Goal: Information Seeking & Learning: Learn about a topic

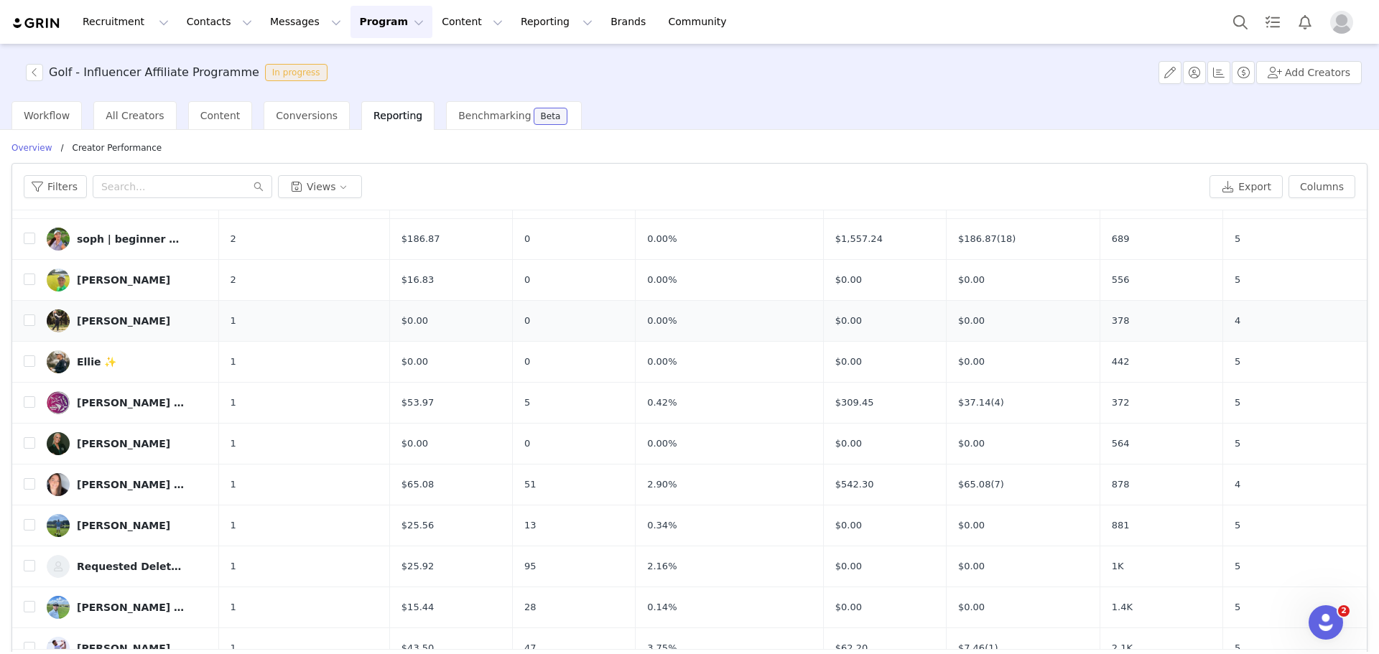
scroll to position [359, 0]
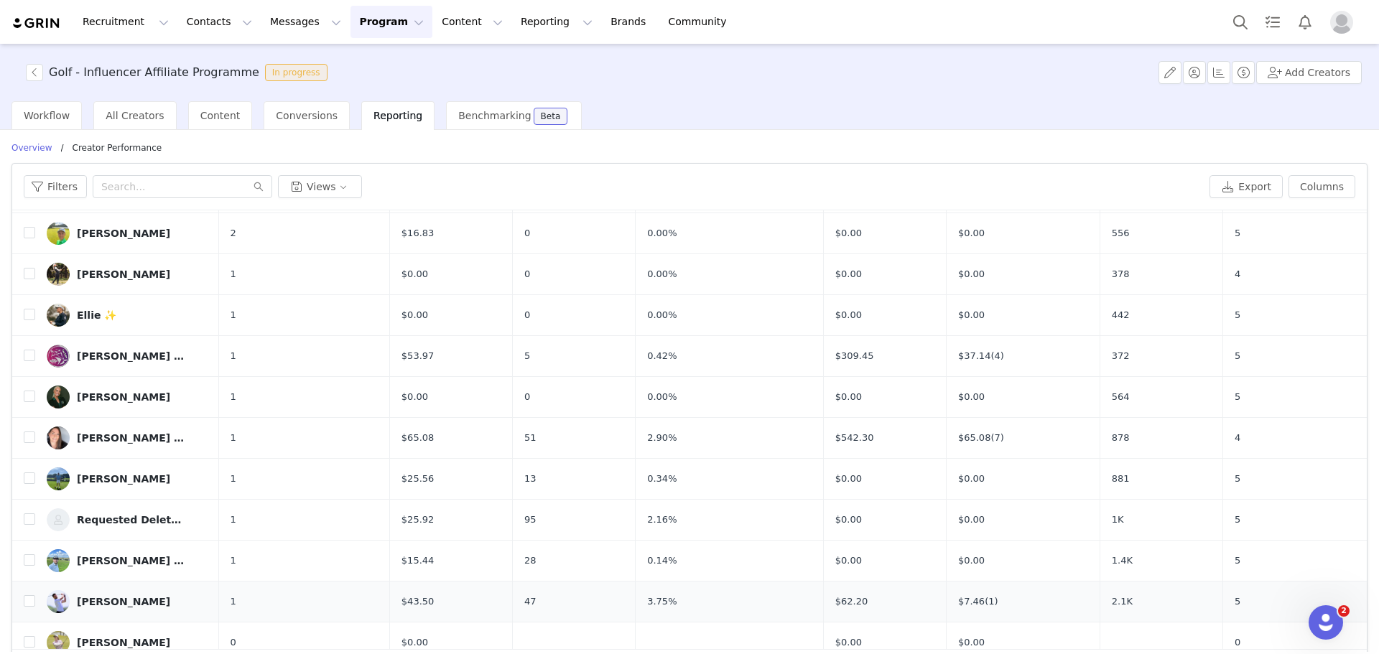
click at [121, 594] on link "[PERSON_NAME]" at bounding box center [127, 601] width 161 height 23
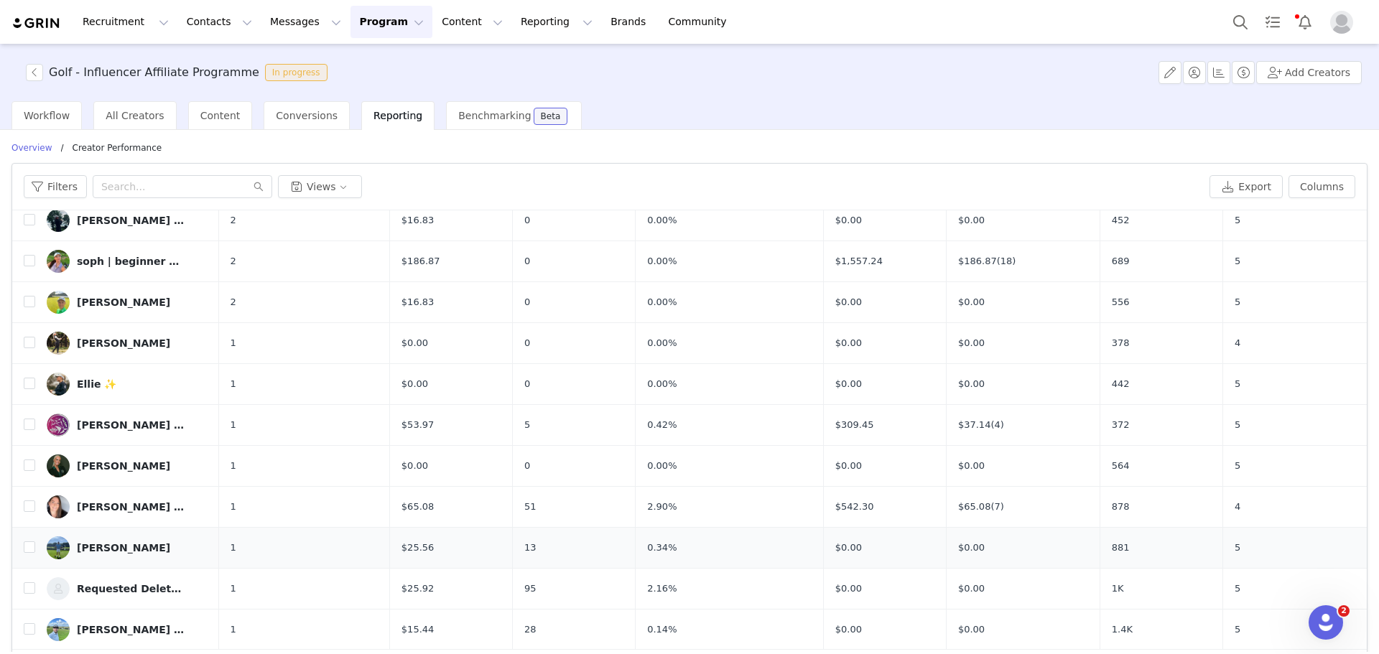
scroll to position [0, 0]
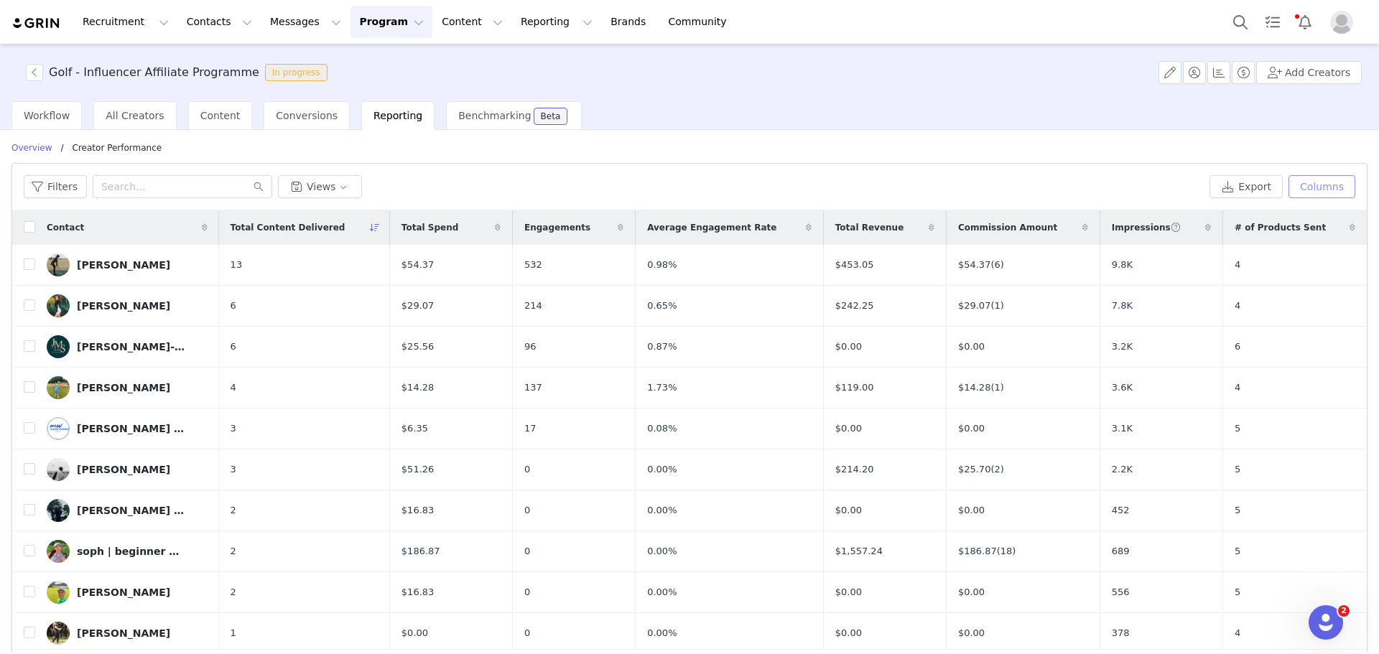
click at [1304, 182] on button "Columns" at bounding box center [1321, 186] width 67 height 23
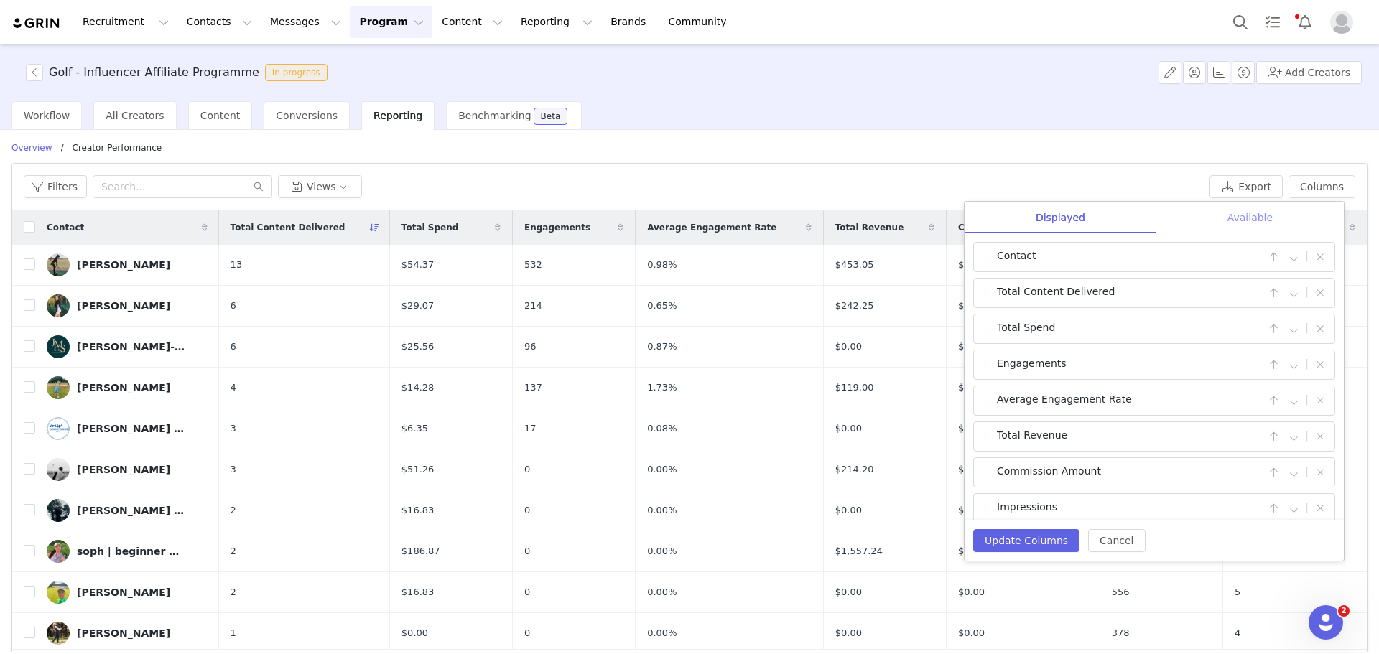
click at [1248, 213] on div "Available" at bounding box center [1249, 218] width 187 height 32
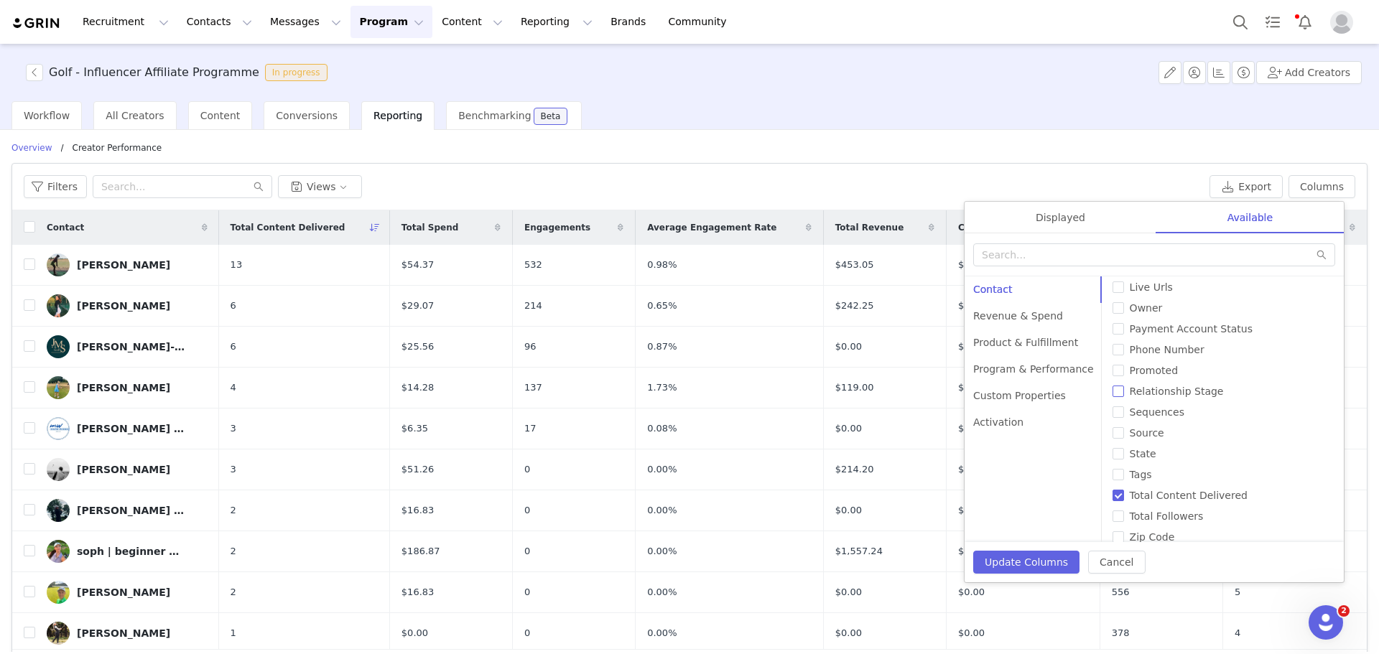
scroll to position [391, 0]
click at [1112, 504] on input "Total Followers" at bounding box center [1117, 504] width 11 height 11
checkbox input "true"
click at [1053, 206] on div "Displayed" at bounding box center [1060, 218] width 192 height 32
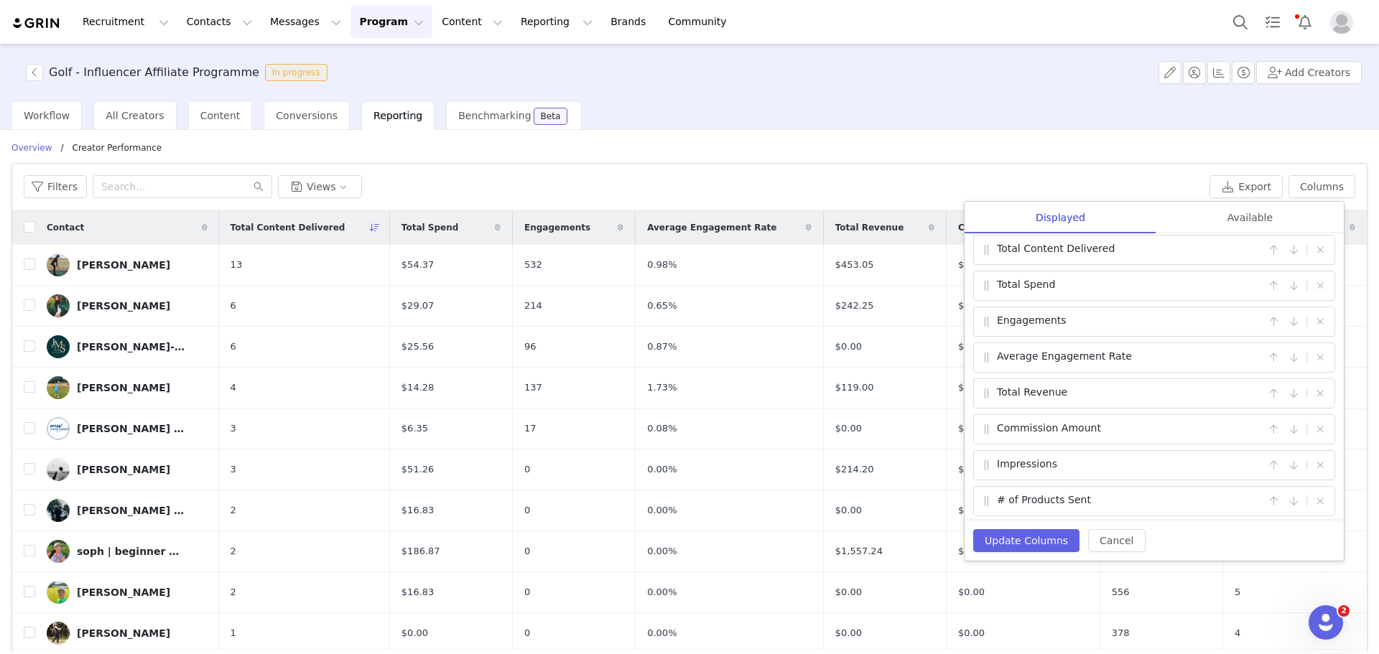
scroll to position [83, 0]
click at [1268, 497] on button "button" at bounding box center [1273, 496] width 17 height 17
click at [1265, 456] on button "button" at bounding box center [1273, 460] width 17 height 17
click at [1265, 428] on button "button" at bounding box center [1273, 425] width 17 height 17
click at [1265, 386] on button "button" at bounding box center [1273, 389] width 17 height 17
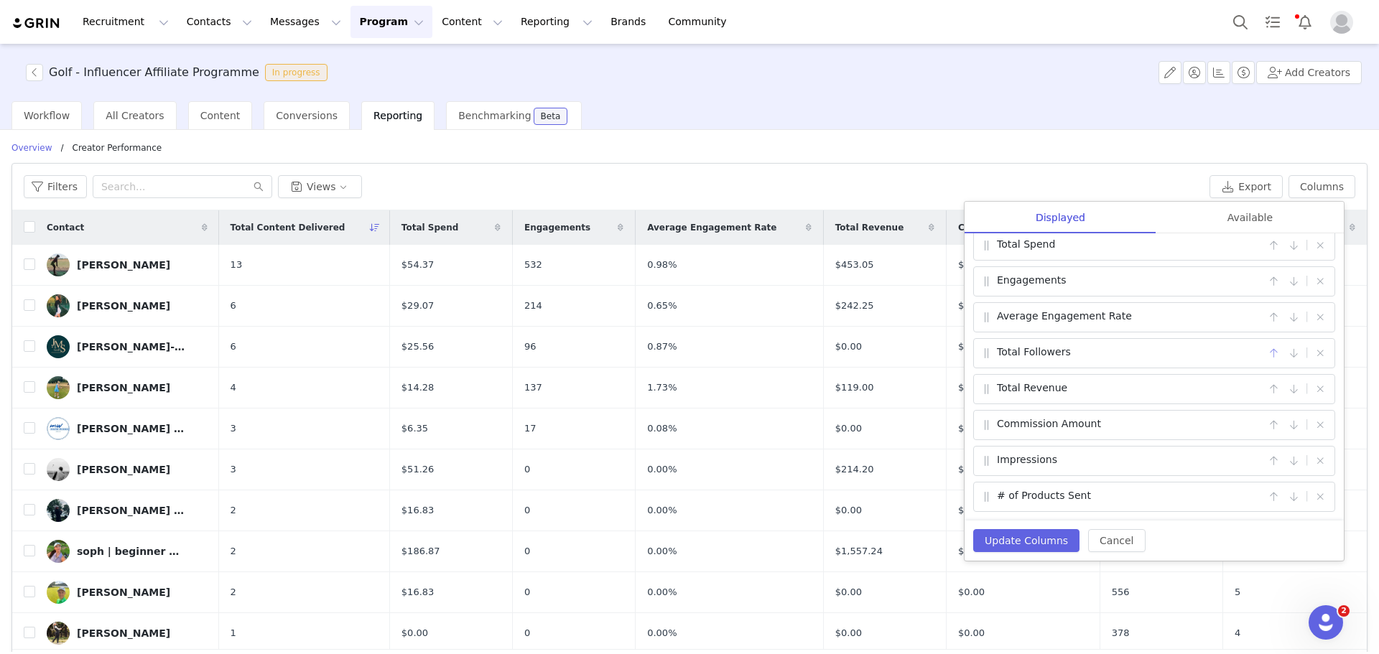
click at [1267, 353] on button "button" at bounding box center [1273, 353] width 17 height 17
click at [1038, 538] on button "Update Columns" at bounding box center [1026, 540] width 106 height 23
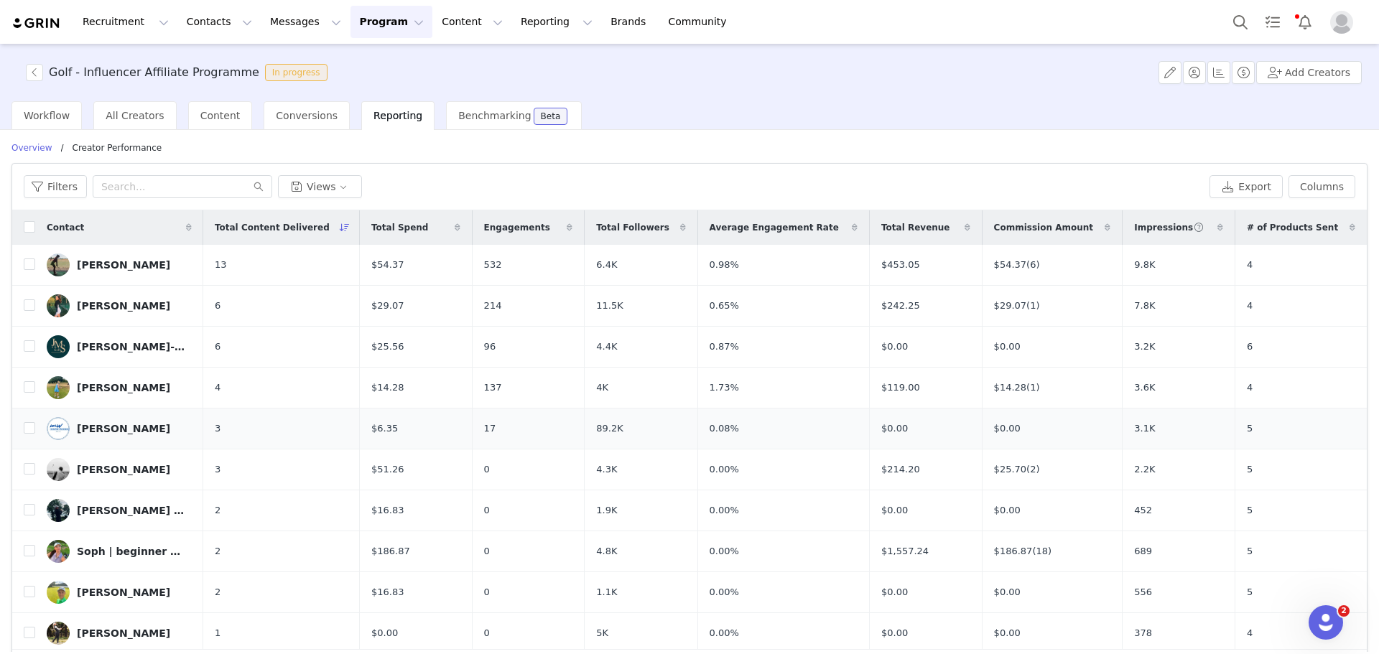
click at [106, 426] on div "Mark Wood" at bounding box center [123, 428] width 93 height 11
click at [55, 433] on img at bounding box center [58, 428] width 23 height 23
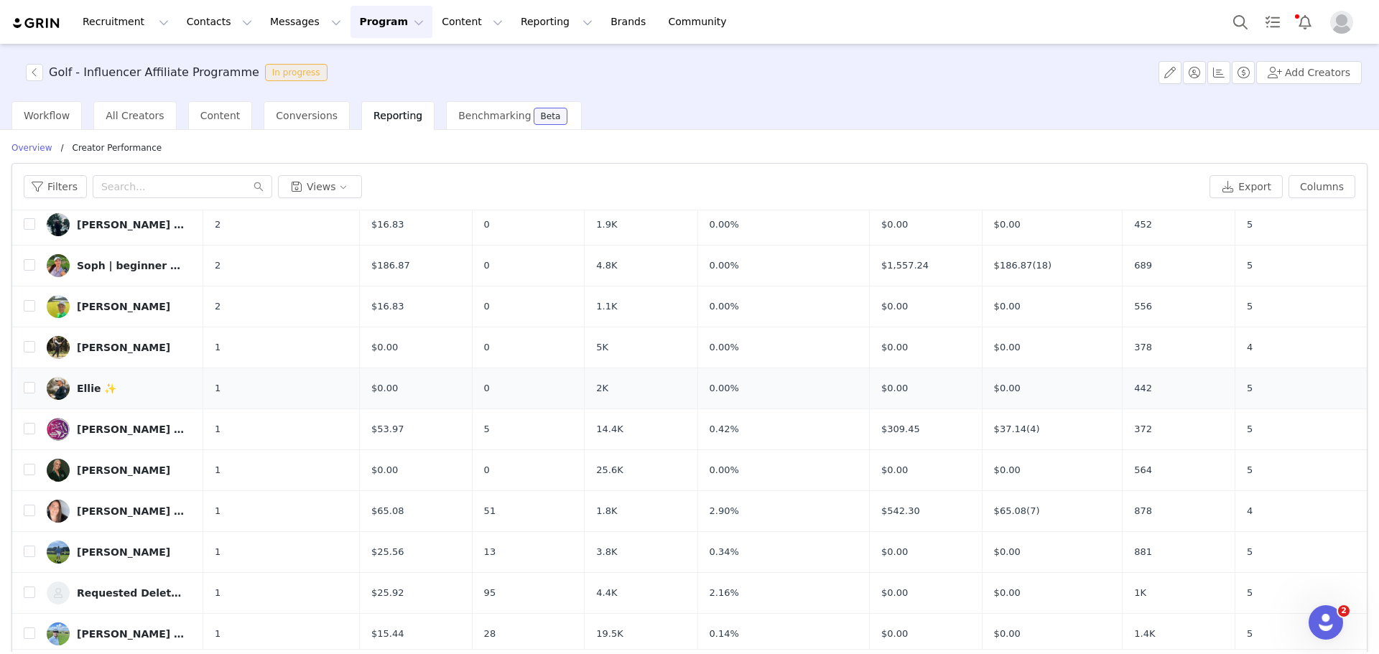
scroll to position [287, 0]
click at [130, 26] on button "Recruitment Recruitment" at bounding box center [125, 22] width 103 height 32
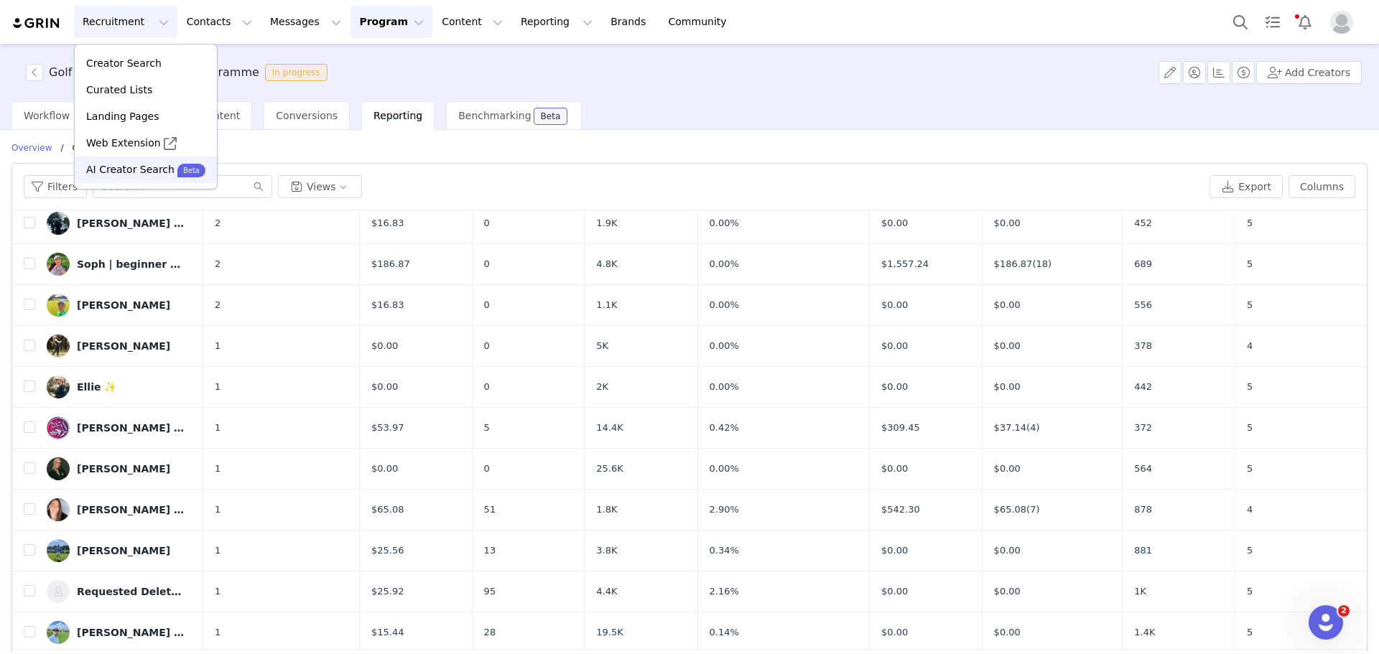
click at [111, 166] on p "AI Creator Search" at bounding box center [130, 169] width 88 height 15
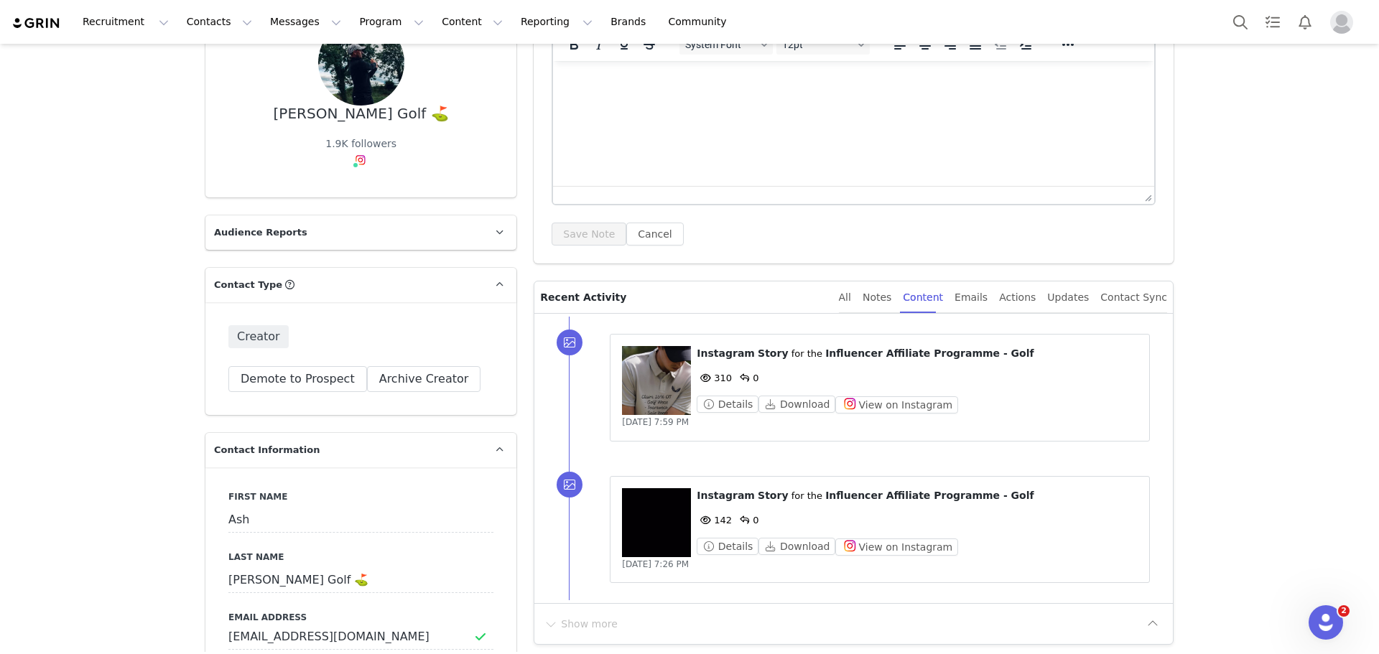
scroll to position [287, 0]
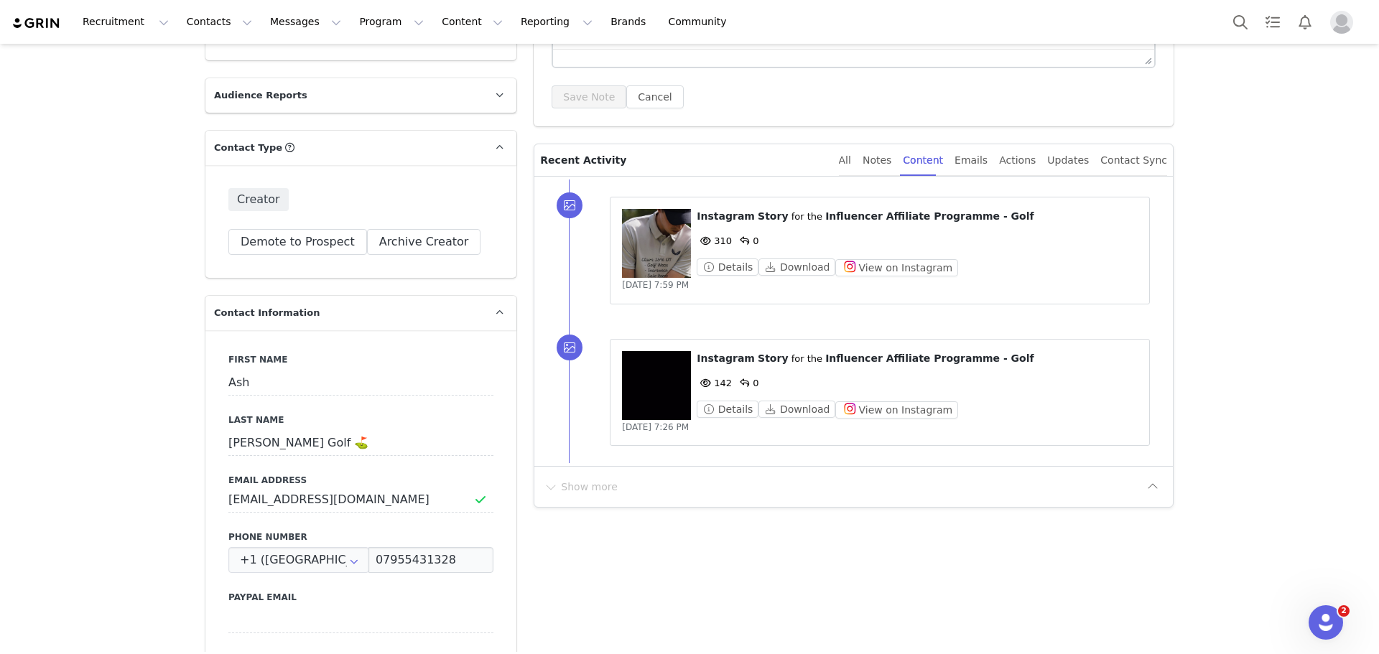
click at [660, 261] on figure at bounding box center [656, 243] width 69 height 69
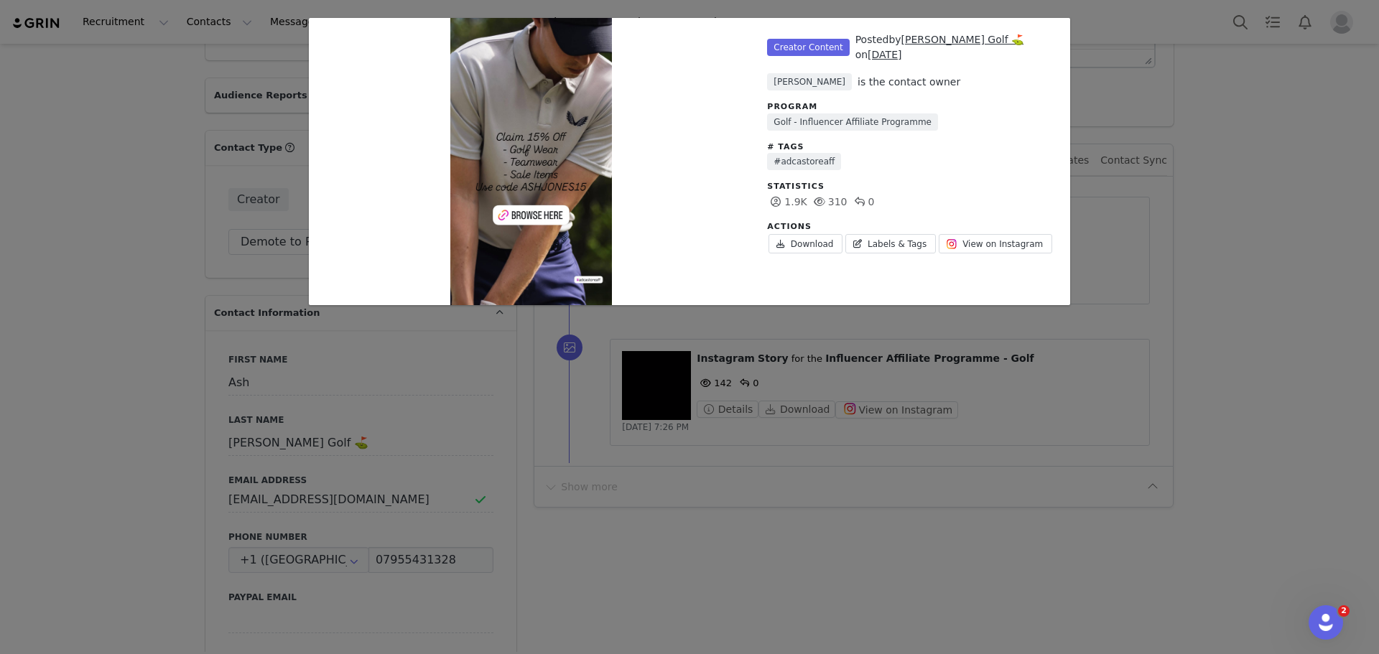
drag, startPoint x: 1152, startPoint y: 256, endPoint x: 1138, endPoint y: 250, distance: 14.8
click at [1148, 256] on div "Unlabeled Creator Content Posted by Ash Jones Golf ⛳️ on Sep 6, 2025 Natasha Ph…" at bounding box center [689, 327] width 1379 height 654
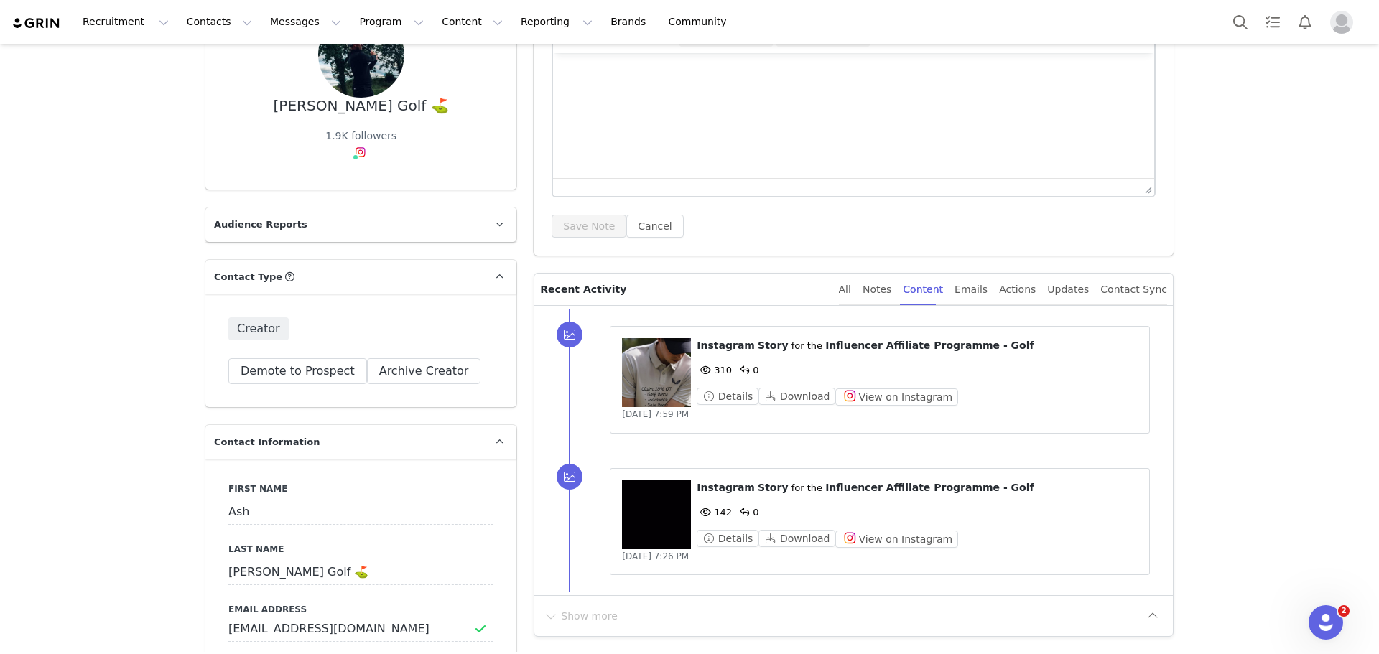
scroll to position [0, 0]
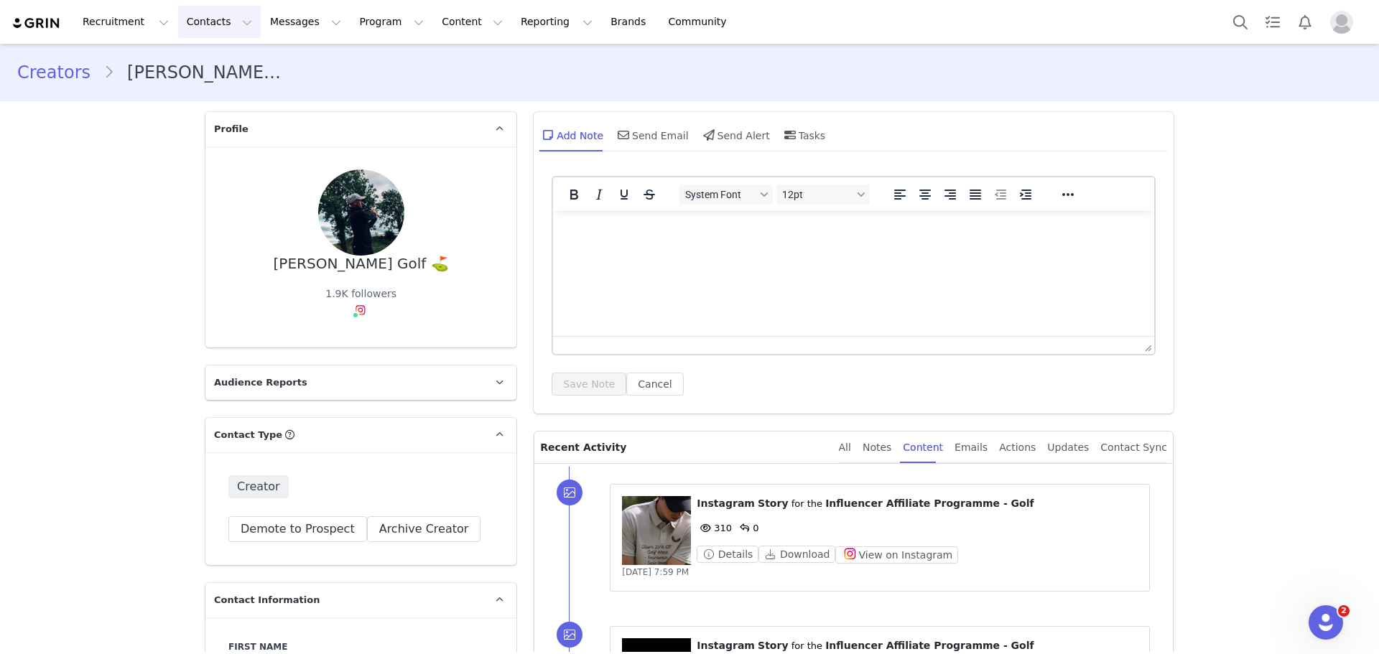
click at [179, 29] on button "Contacts Contacts" at bounding box center [219, 22] width 83 height 32
click at [216, 55] on link "Creators" at bounding box center [220, 63] width 113 height 27
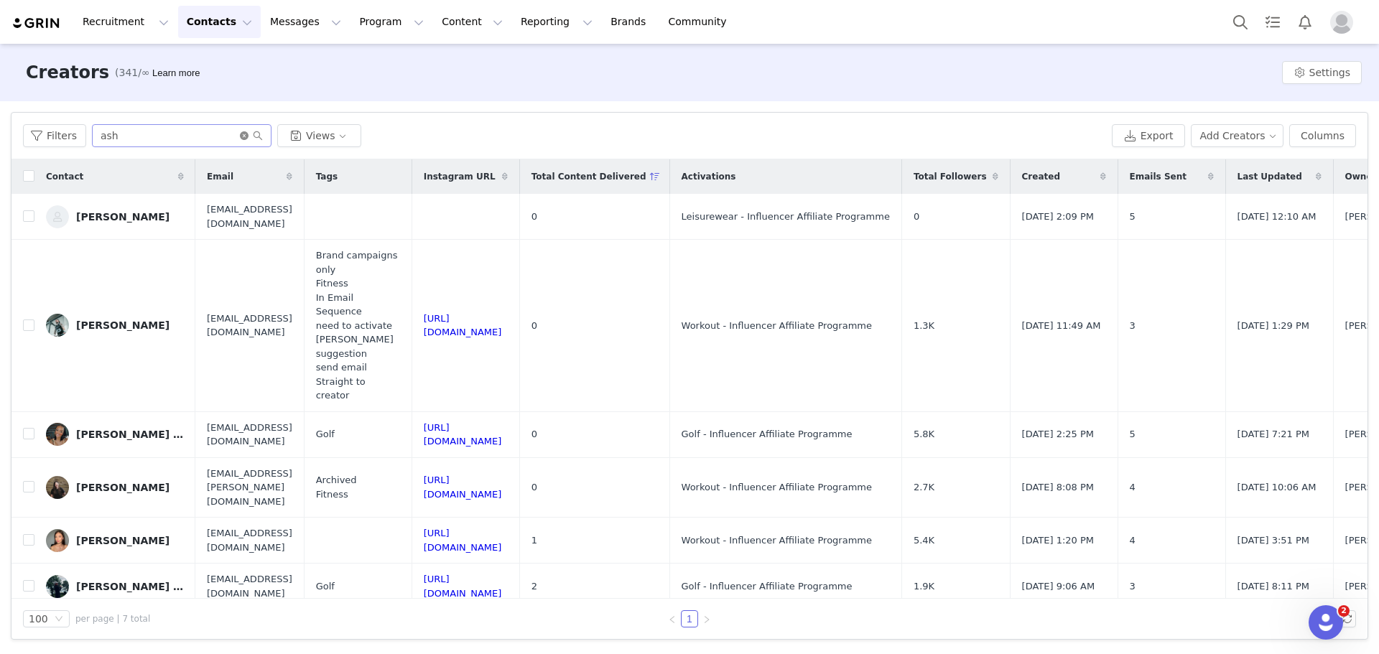
click at [240, 136] on icon "icon: close-circle" at bounding box center [244, 135] width 9 height 9
click at [233, 134] on input "text" at bounding box center [182, 135] width 180 height 23
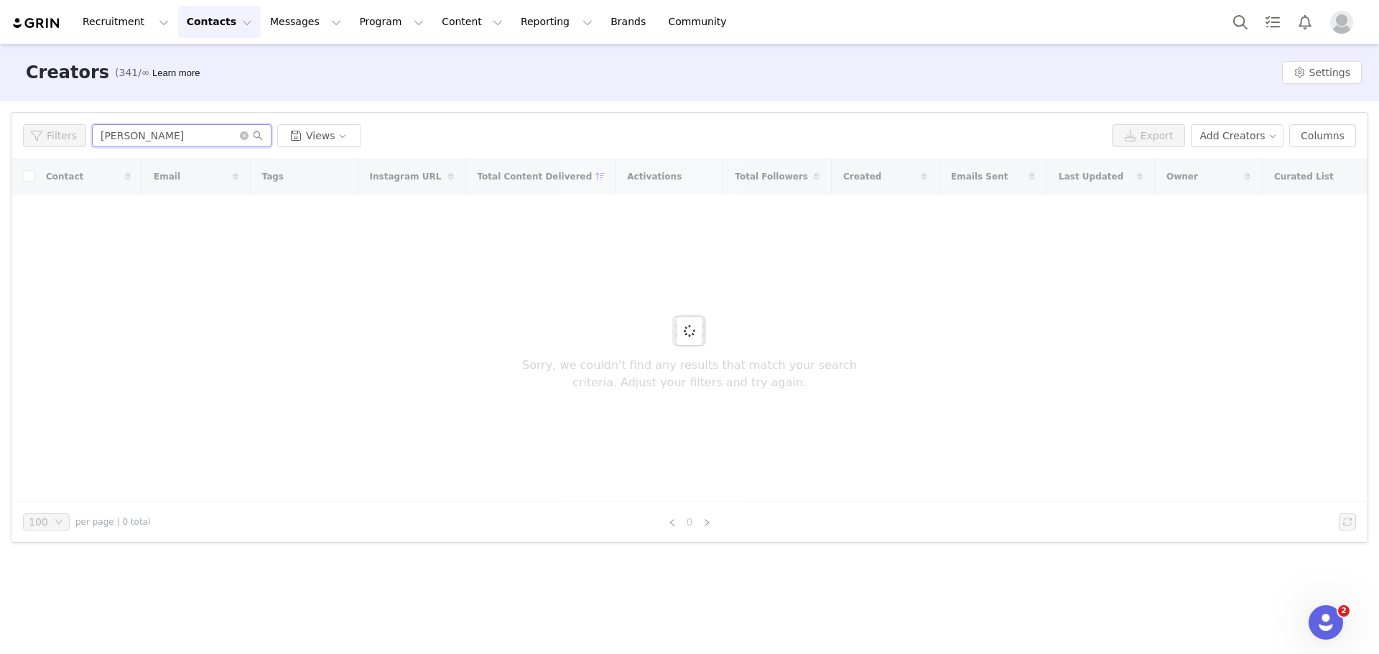
type input "chris"
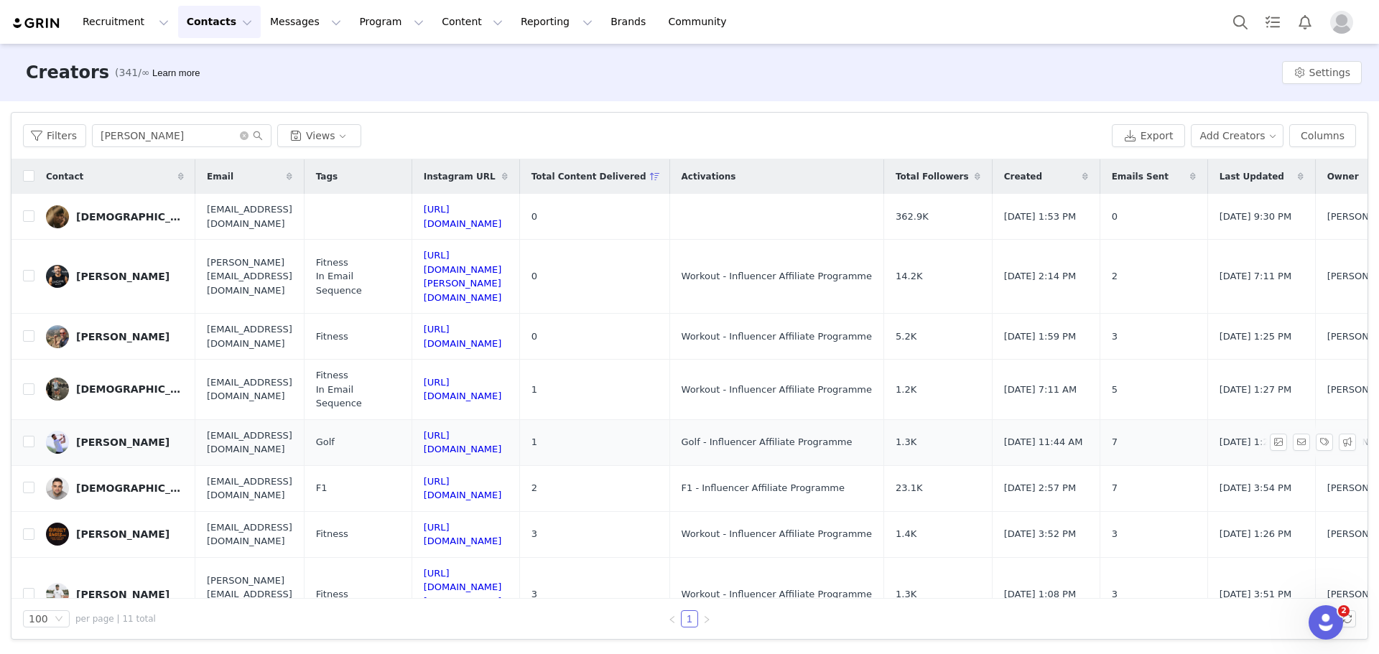
click at [129, 437] on div "Chris Honeywill" at bounding box center [122, 442] width 93 height 11
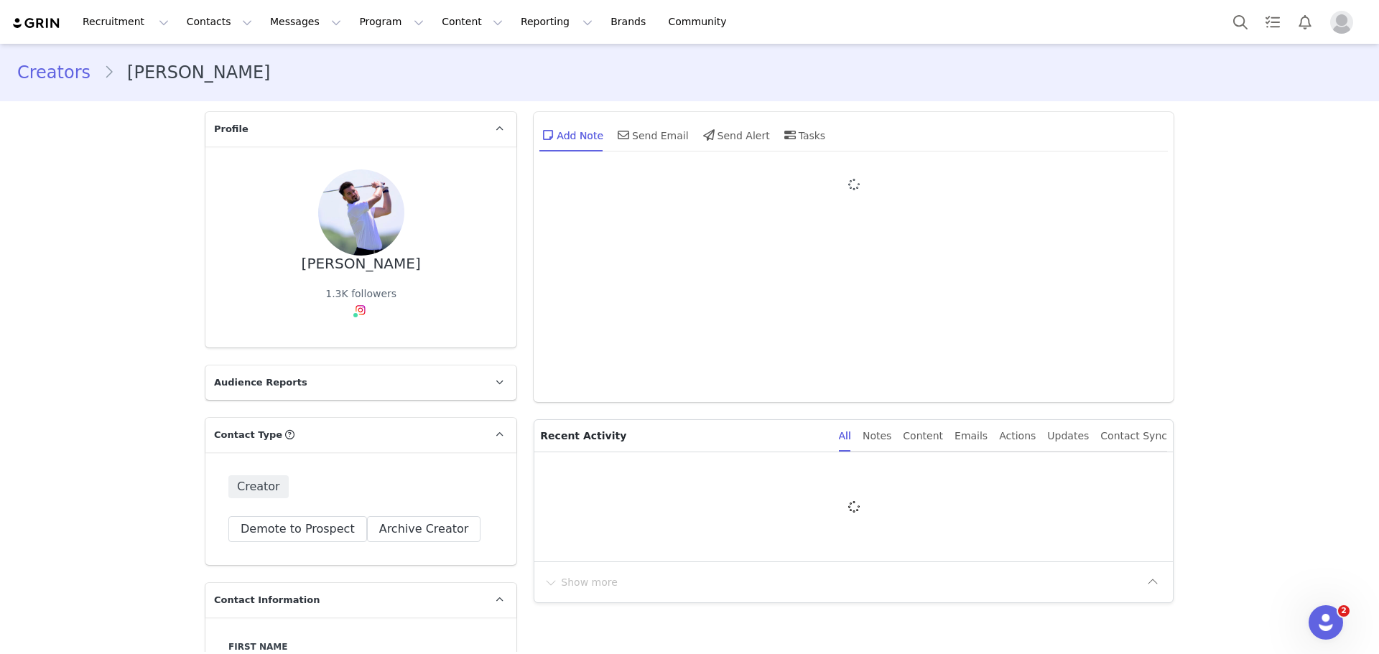
type input "+1 (United States)"
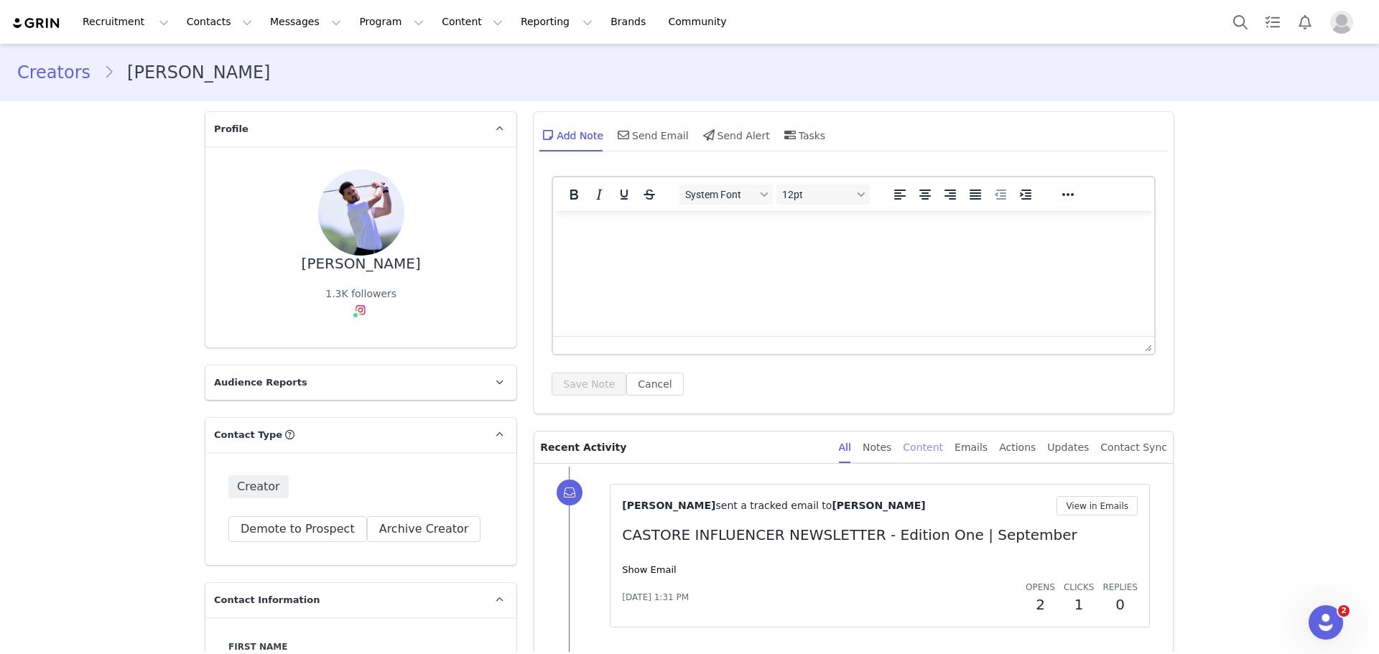
click at [943, 450] on div "Content" at bounding box center [923, 448] width 40 height 32
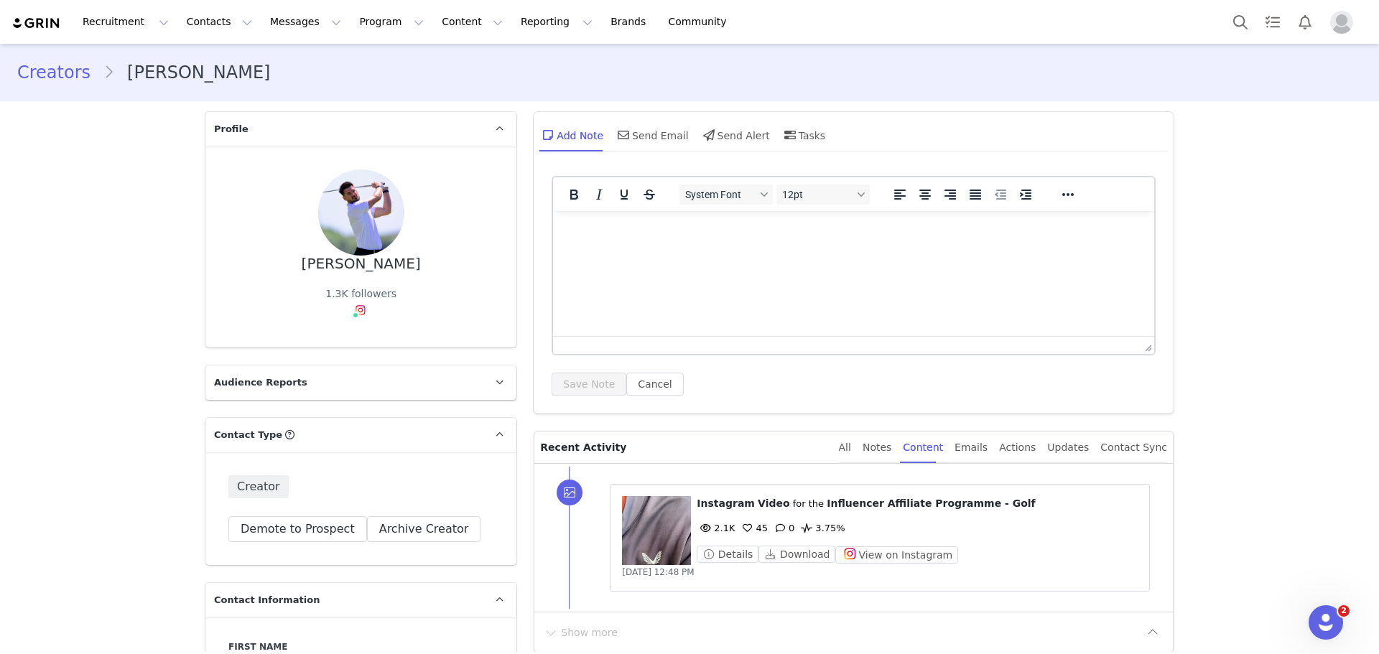
click at [659, 535] on figure at bounding box center [656, 530] width 69 height 69
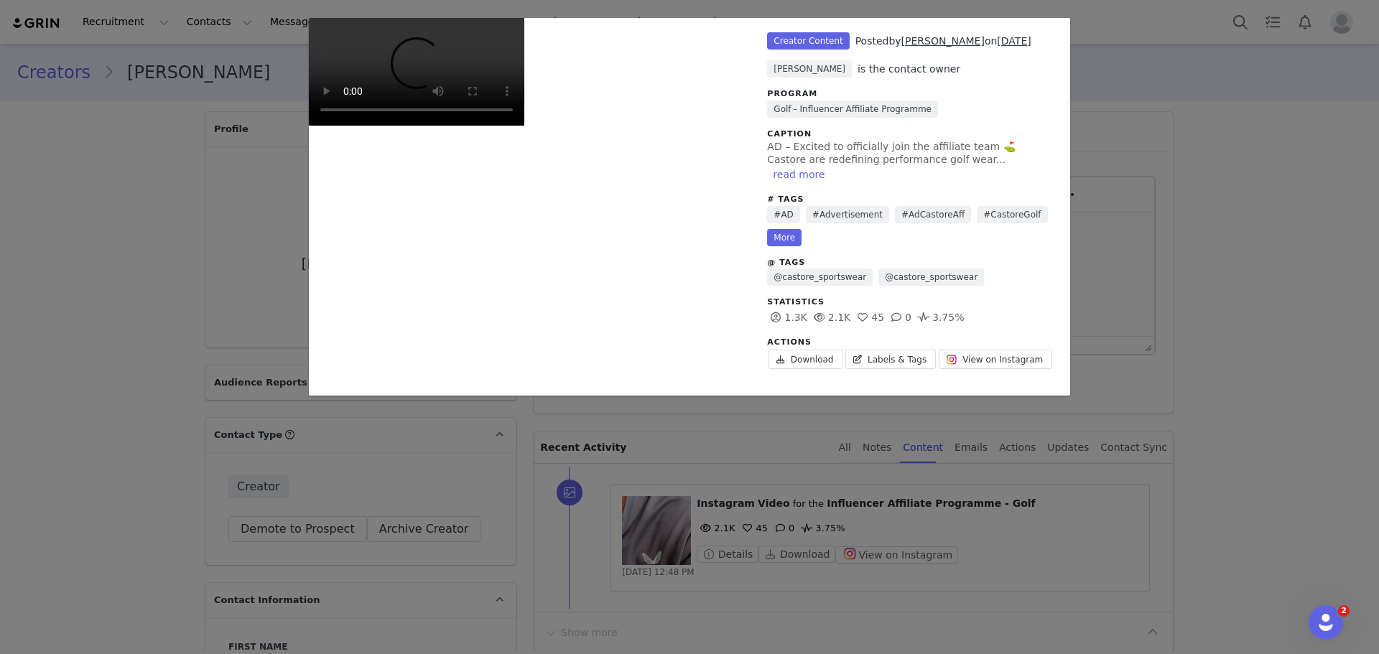
scroll to position [189, 0]
click at [1311, 317] on div "Unlabeled Creator Content Posted by Chris Honeywill on Aug 24, 2025 Natasha Phi…" at bounding box center [689, 327] width 1379 height 654
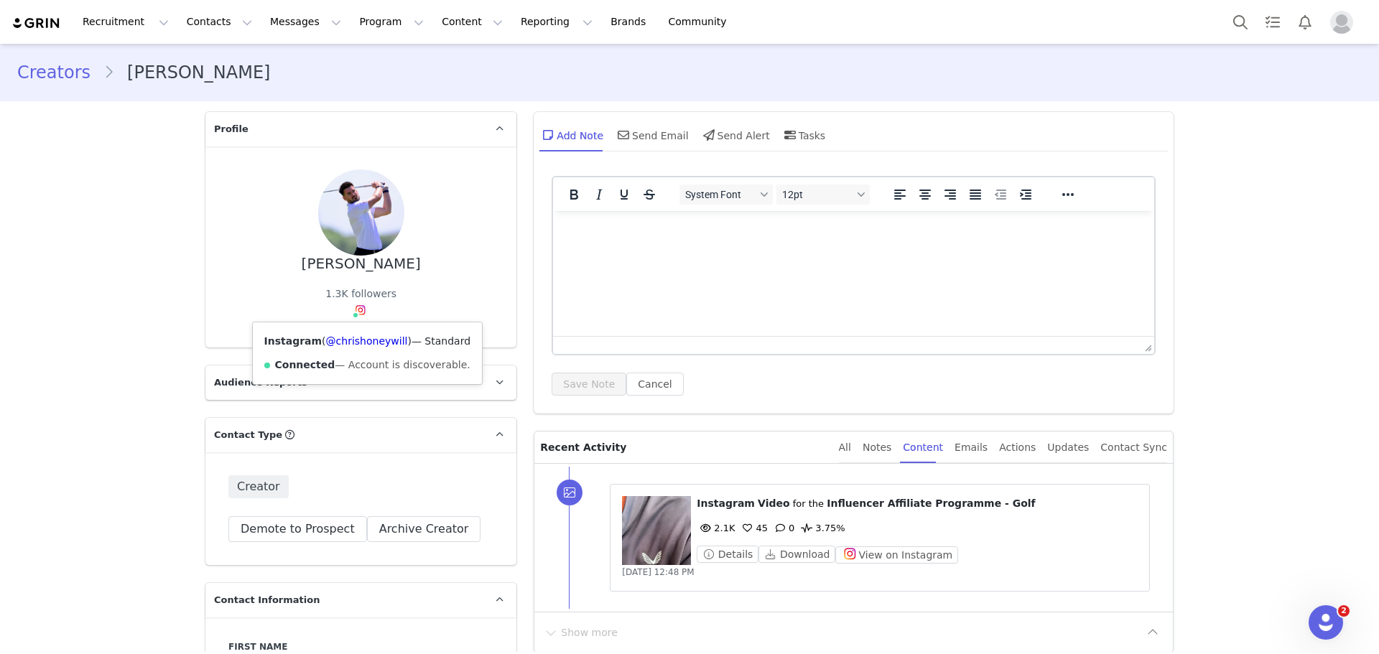
click at [340, 309] on div "1.3K followers Instagram ( @chrishoneywill ) — Standard Connected — Account is …" at bounding box center [360, 306] width 71 height 38
click at [356, 340] on link "@chrishoneywill" at bounding box center [367, 340] width 82 height 11
click at [200, 14] on button "Contacts Contacts" at bounding box center [219, 22] width 83 height 32
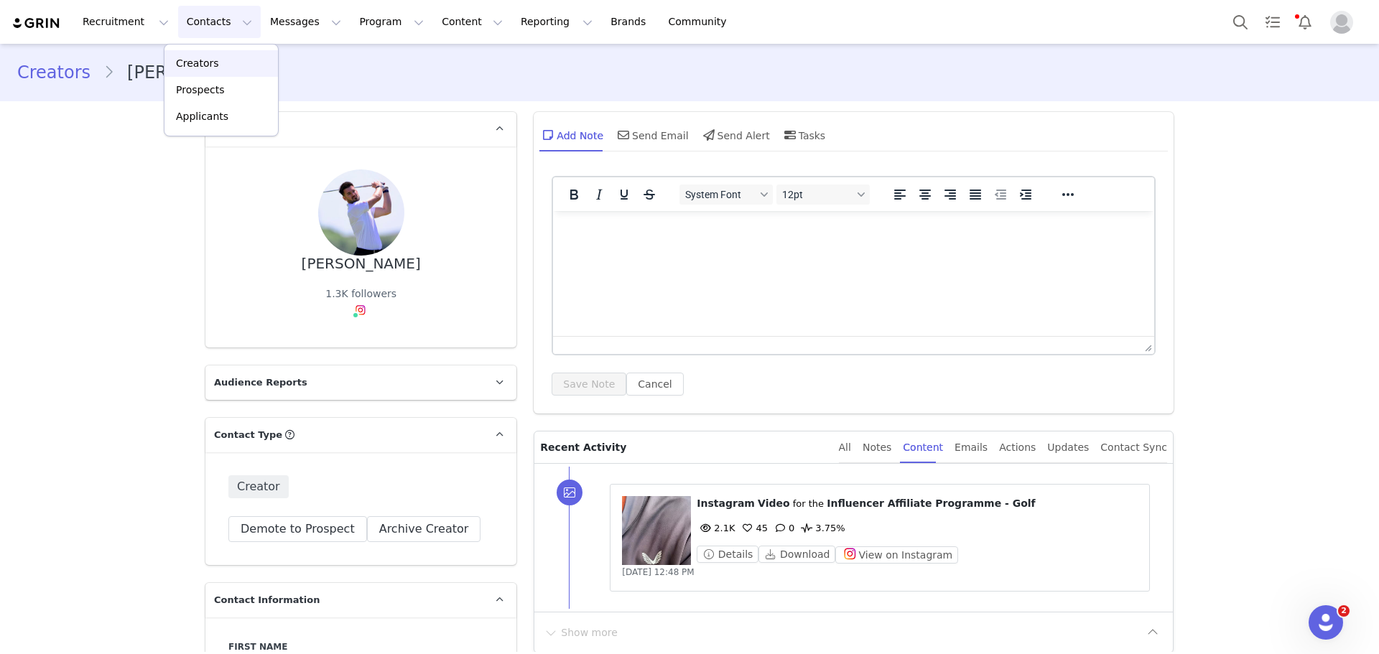
click at [218, 62] on div "Creators" at bounding box center [221, 63] width 96 height 15
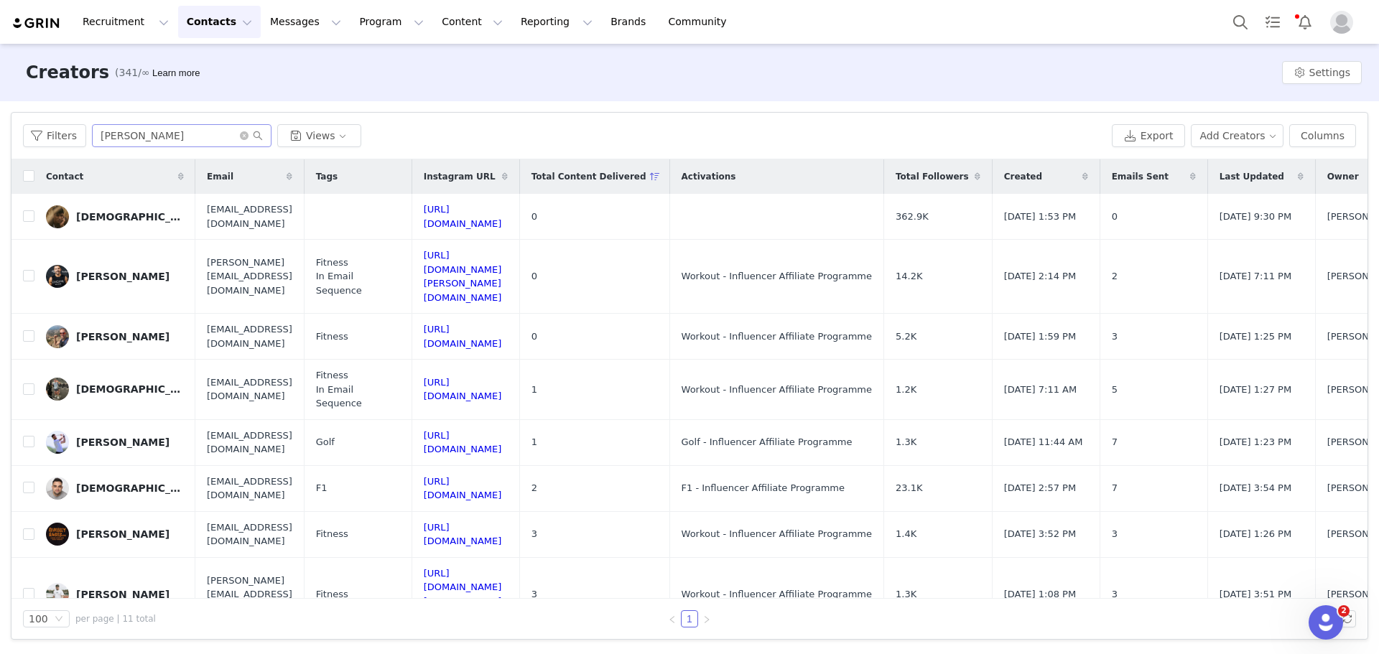
click at [240, 140] on span at bounding box center [251, 136] width 23 height 10
click at [236, 135] on span "chris" at bounding box center [182, 135] width 180 height 23
click at [240, 135] on icon "icon: close-circle" at bounding box center [244, 135] width 9 height 9
click at [202, 129] on input "text" at bounding box center [182, 135] width 180 height 23
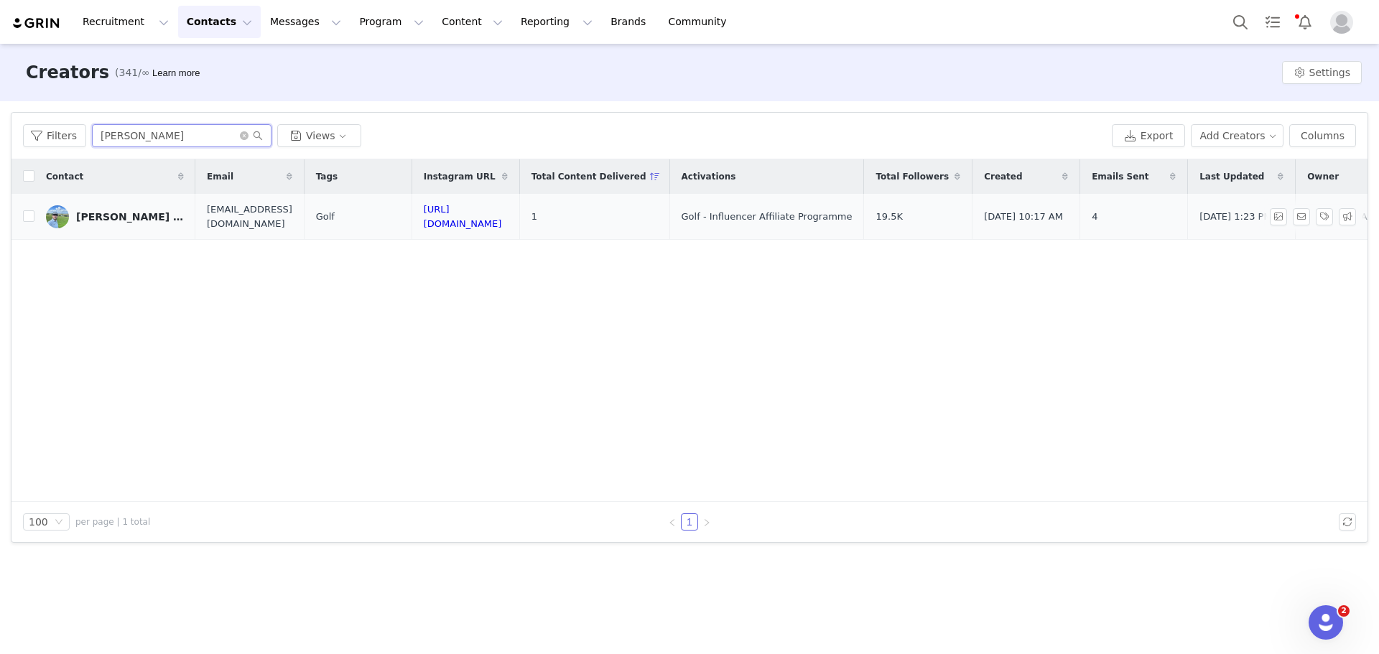
type input "iain"
click at [137, 216] on div "Iain Lowdean | Golf Instructor & PGA Coach" at bounding box center [130, 216] width 108 height 11
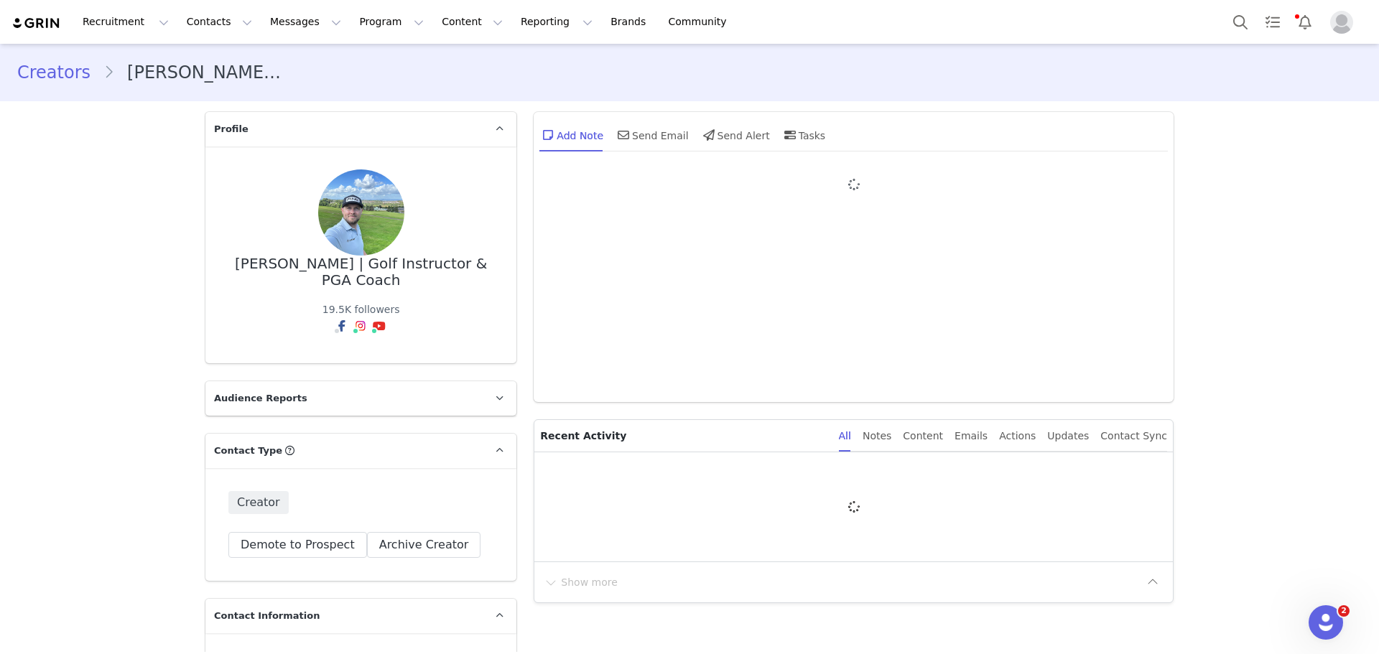
type input "+1 (United States)"
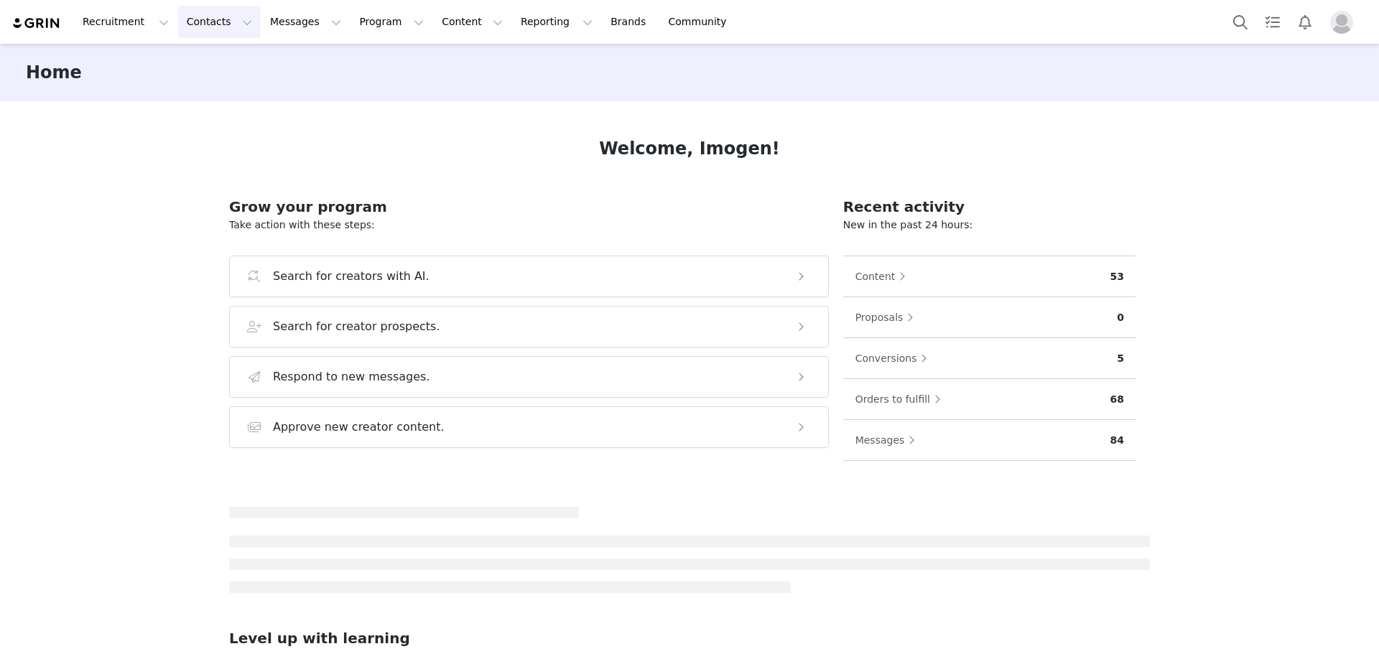
click at [214, 26] on button "Contacts Contacts" at bounding box center [219, 22] width 83 height 32
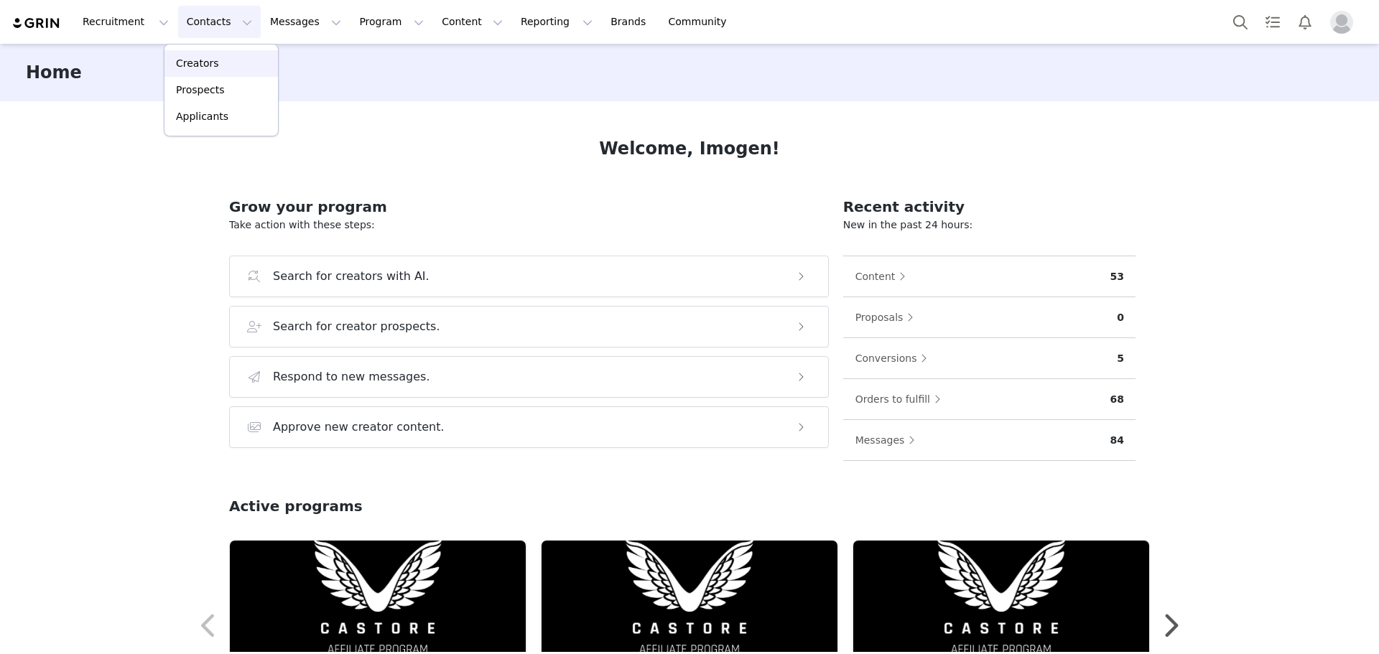
drag, startPoint x: 213, startPoint y: 62, endPoint x: 218, endPoint y: 113, distance: 51.9
click at [214, 62] on div "Creators" at bounding box center [221, 63] width 96 height 15
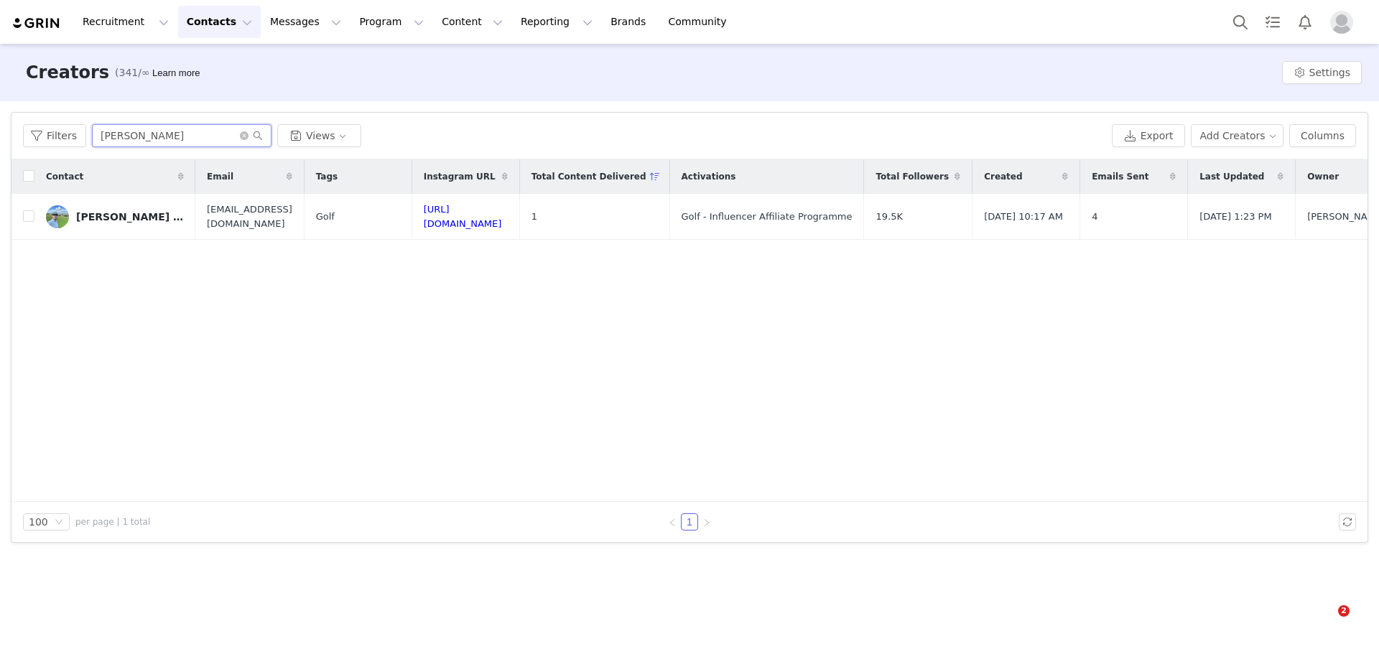
click at [203, 147] on input "iain" at bounding box center [182, 135] width 180 height 23
click at [156, 222] on div "Iain Lowdean | Golf Instructor & PGA Coach" at bounding box center [130, 216] width 108 height 11
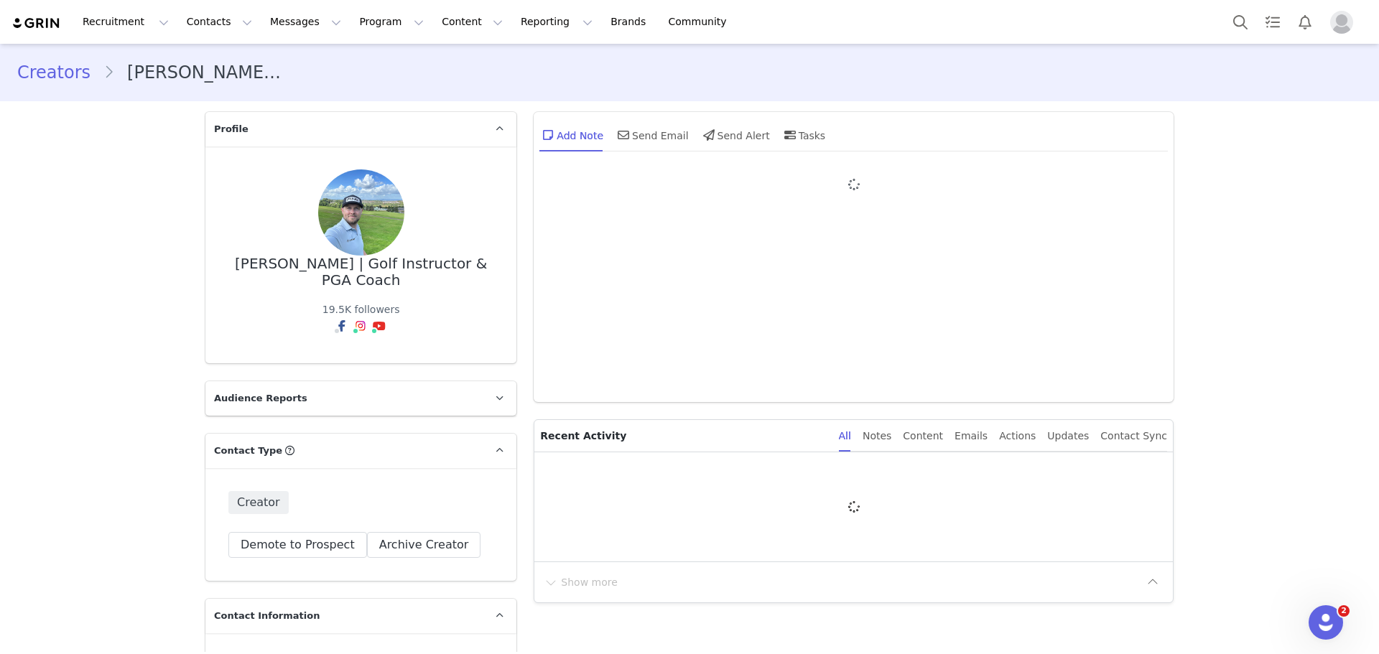
type input "+1 (United States)"
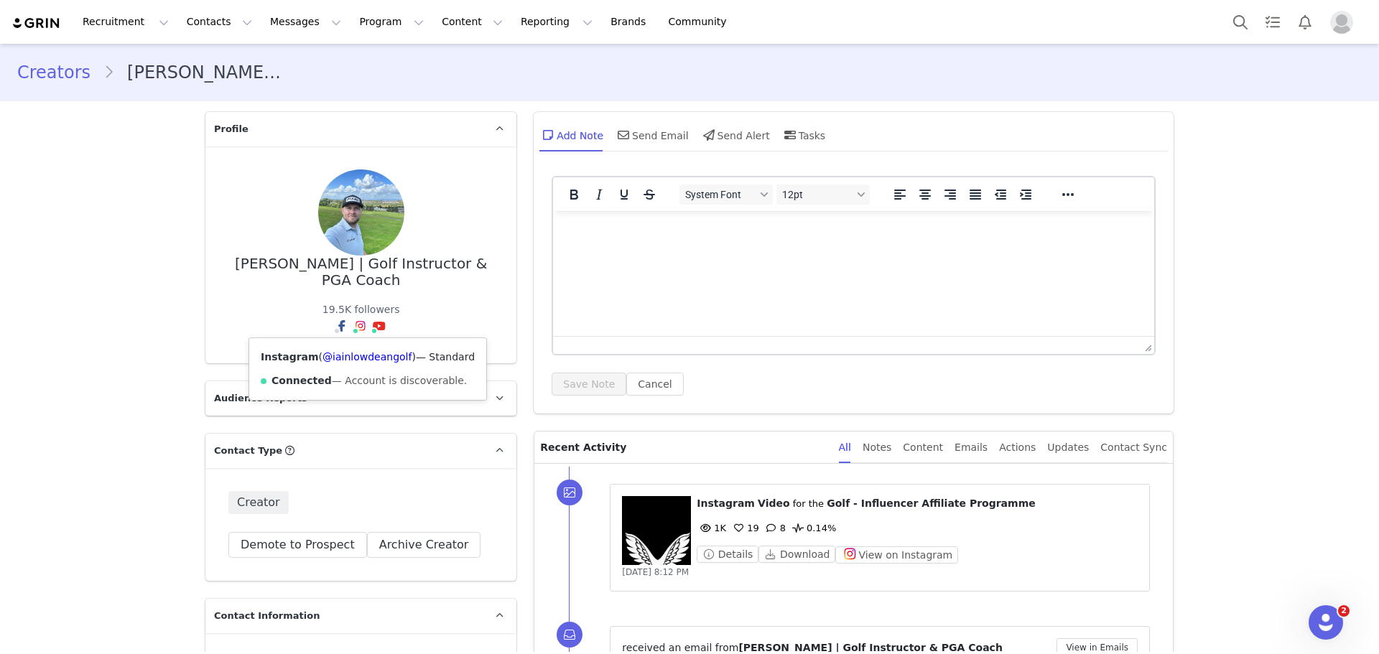
click at [352, 334] on span at bounding box center [355, 330] width 7 height 7
click at [354, 363] on link "@iainlowdeangolf" at bounding box center [366, 356] width 89 height 11
click at [200, 26] on button "Contacts Contacts" at bounding box center [219, 22] width 83 height 32
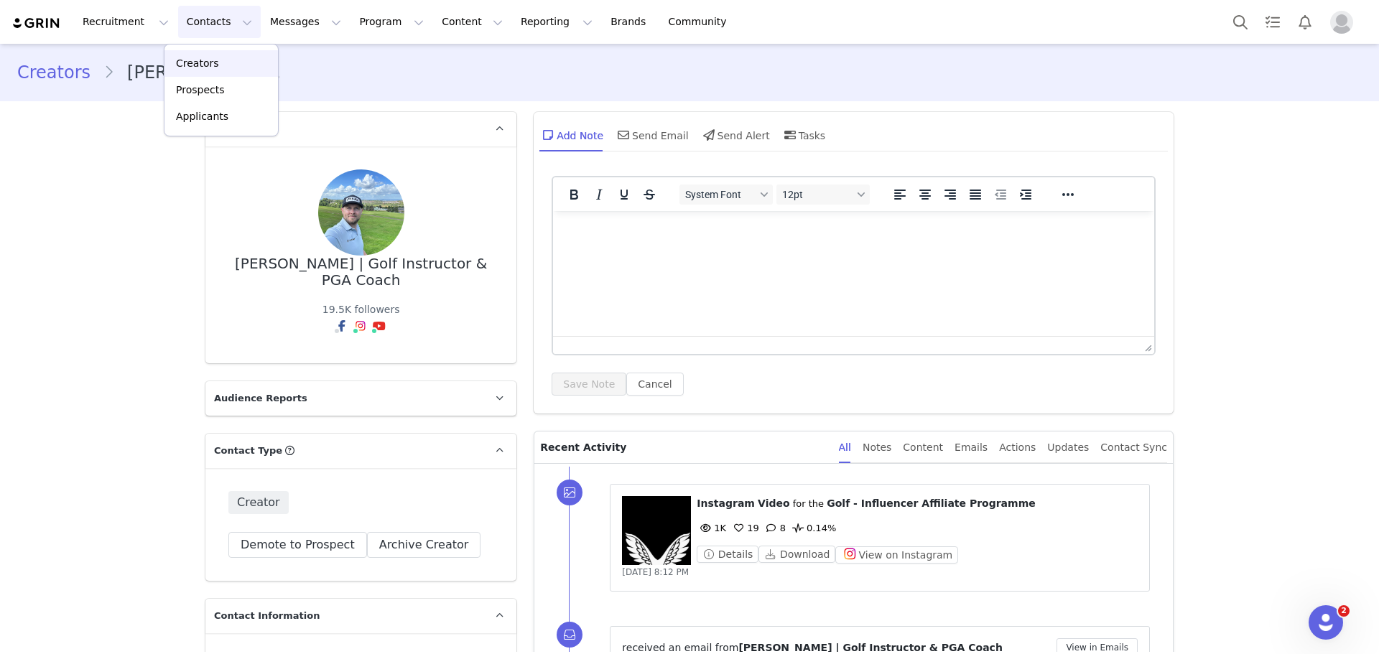
click at [215, 56] on div "Creators" at bounding box center [221, 63] width 96 height 15
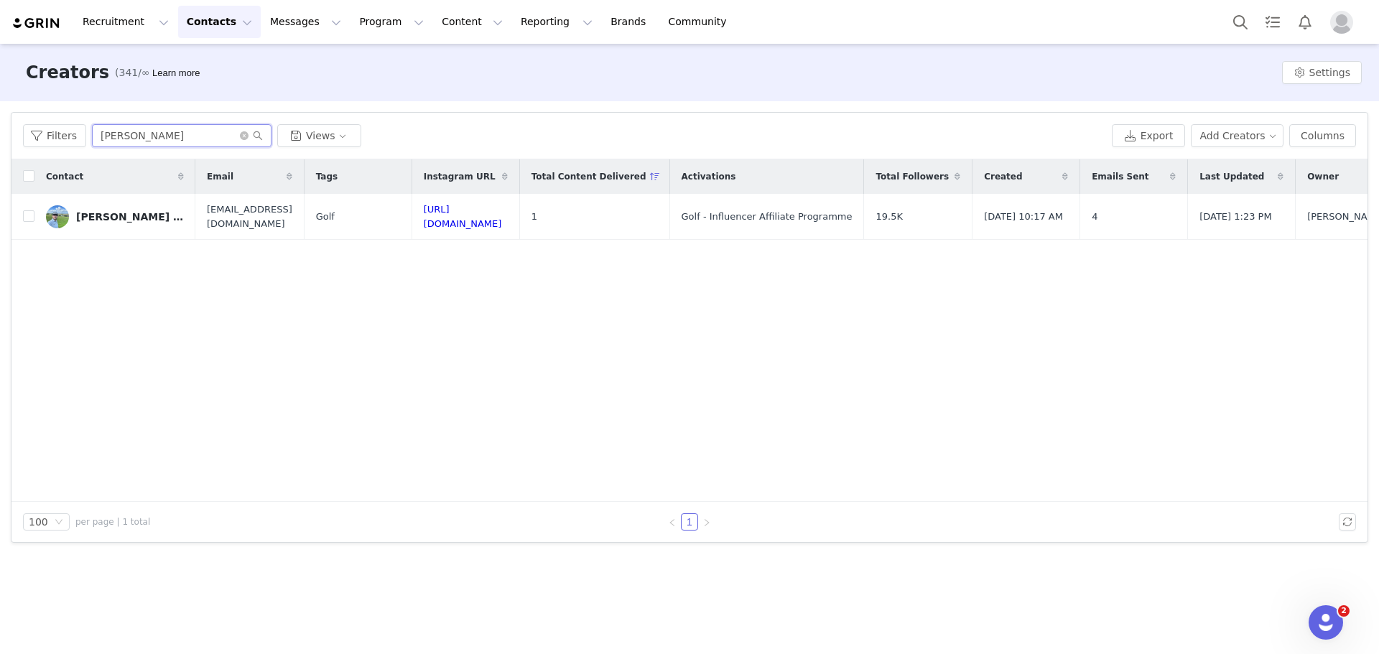
click at [233, 133] on input "iain" at bounding box center [182, 135] width 180 height 23
click at [240, 139] on icon "icon: close-circle" at bounding box center [244, 135] width 9 height 9
click at [205, 139] on input "text" at bounding box center [182, 135] width 180 height 23
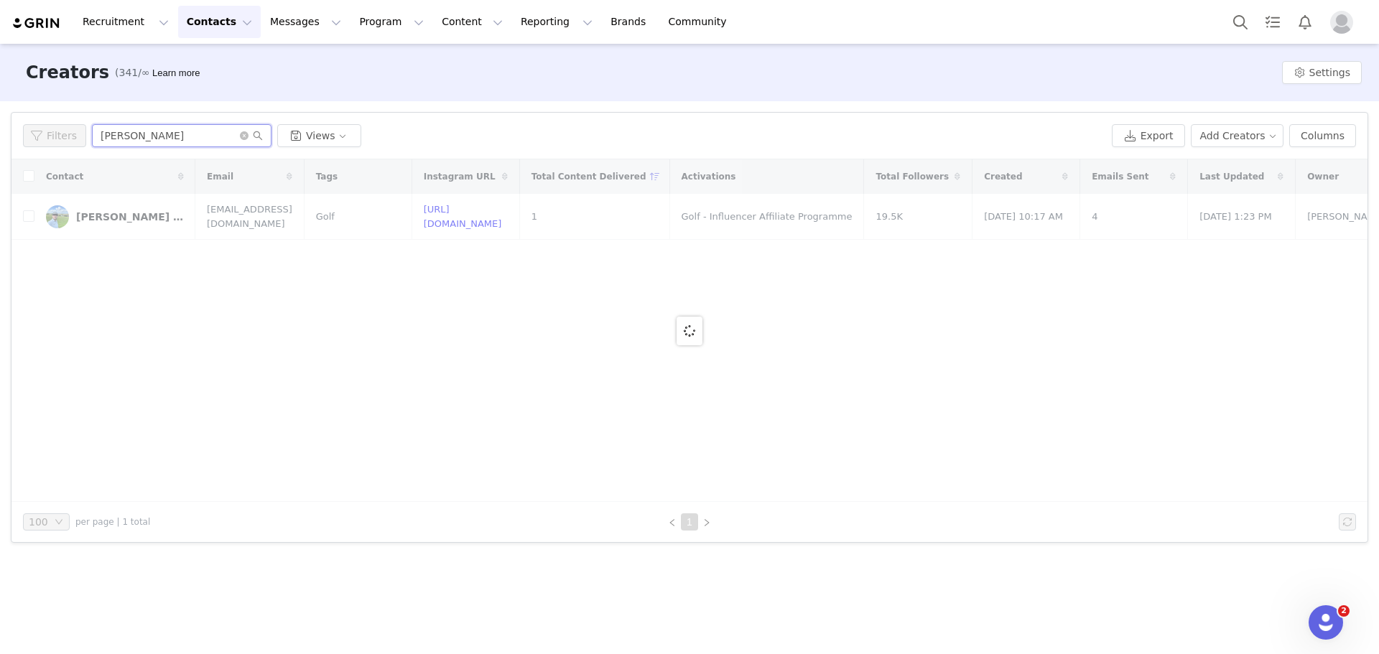
type input "mark wood"
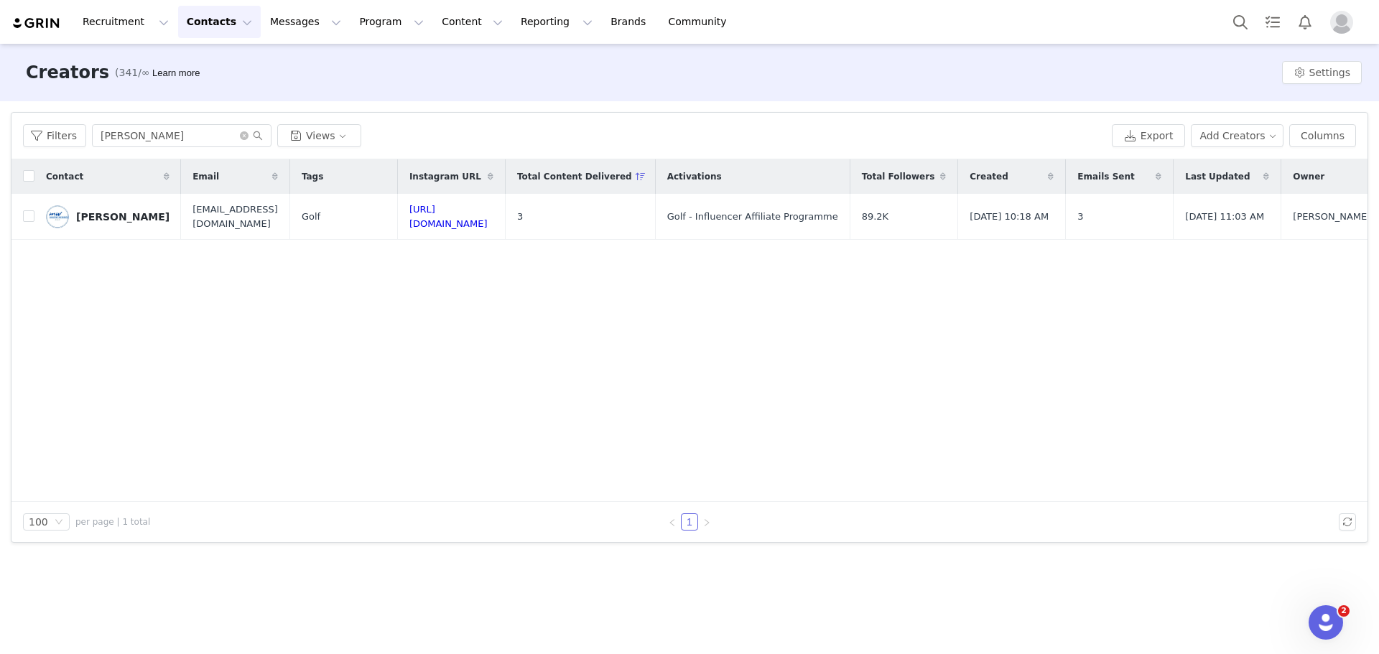
click at [130, 220] on link "Mark Wood" at bounding box center [108, 216] width 124 height 23
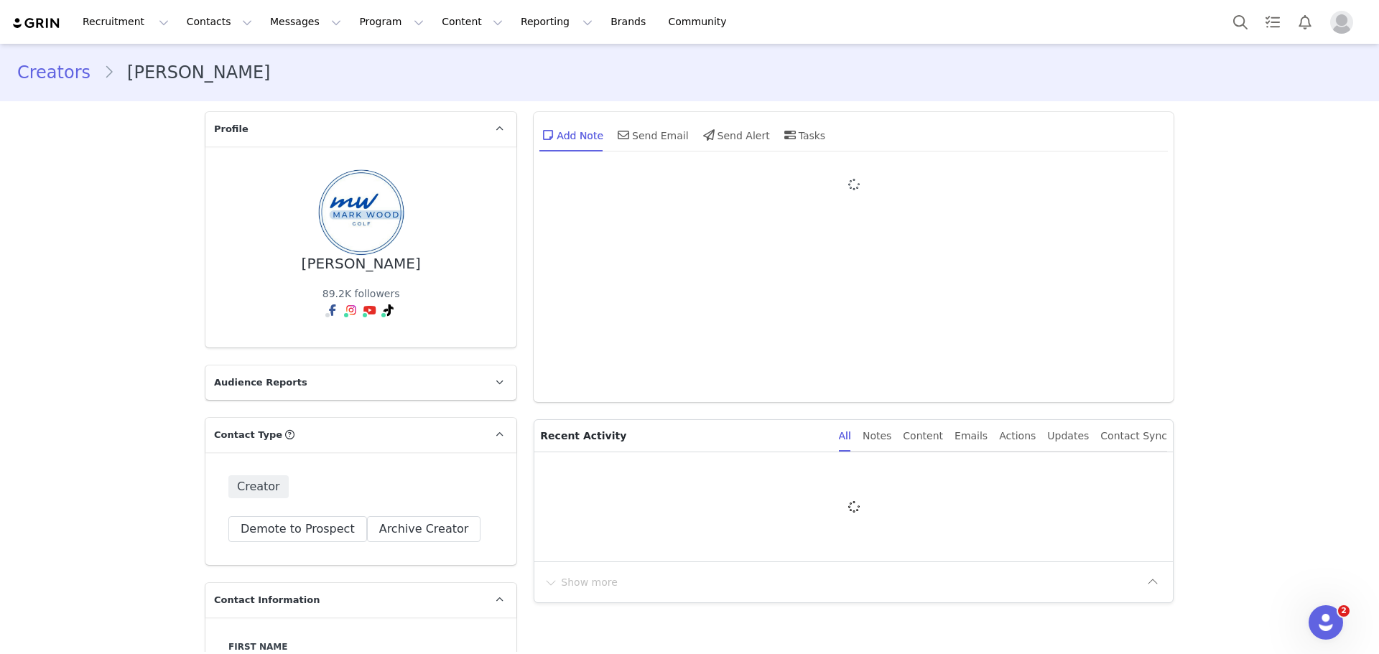
type input "+1 (United States)"
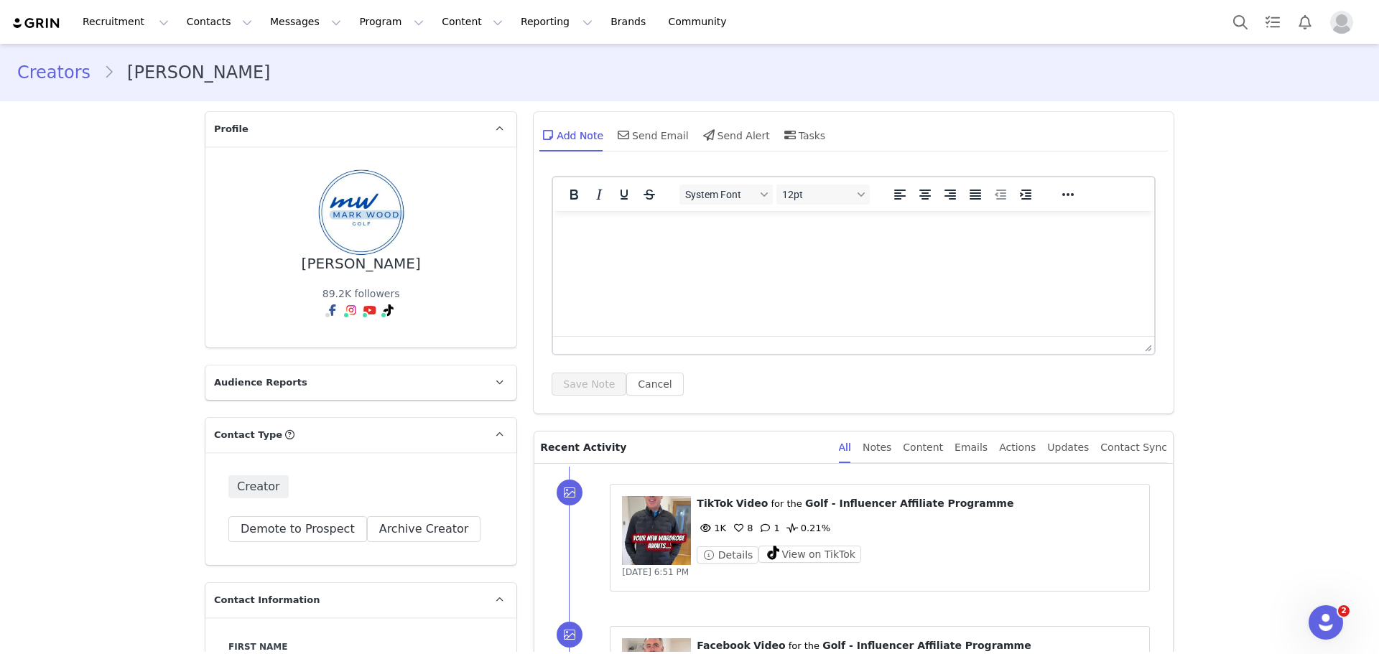
scroll to position [144, 0]
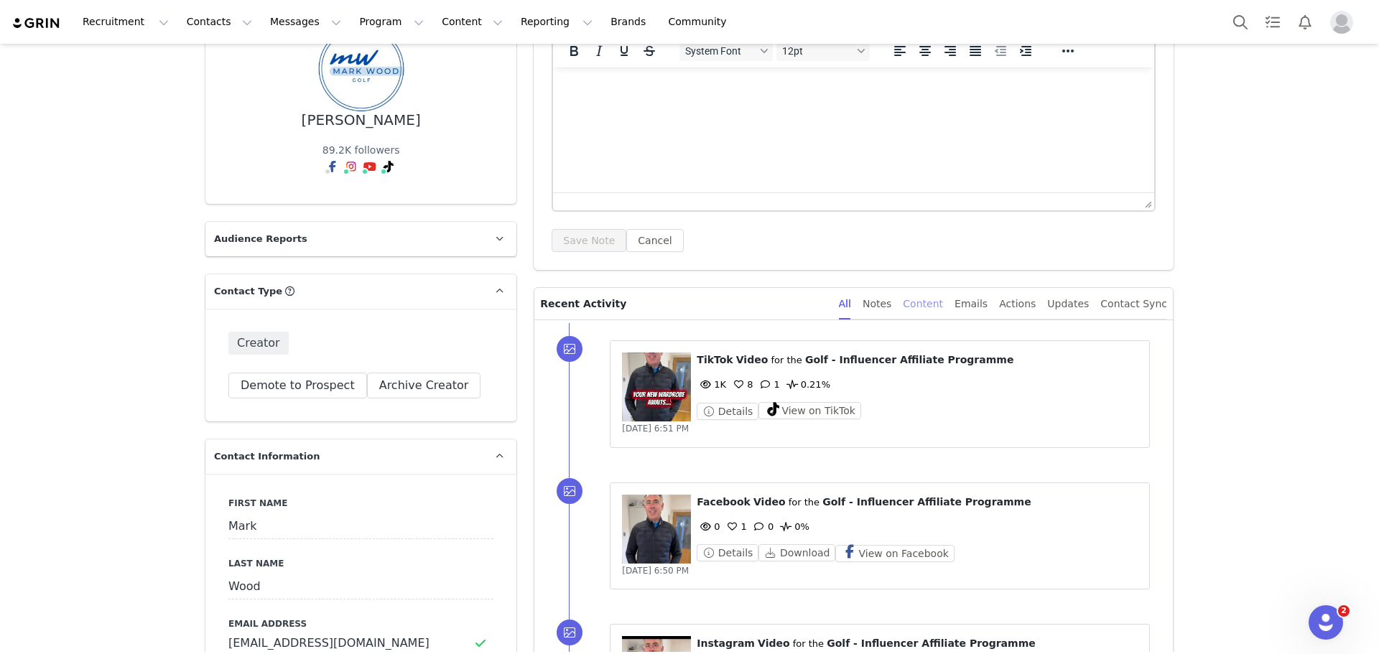
click at [943, 312] on div "Content" at bounding box center [923, 304] width 40 height 32
click at [943, 304] on div "Content" at bounding box center [923, 304] width 40 height 32
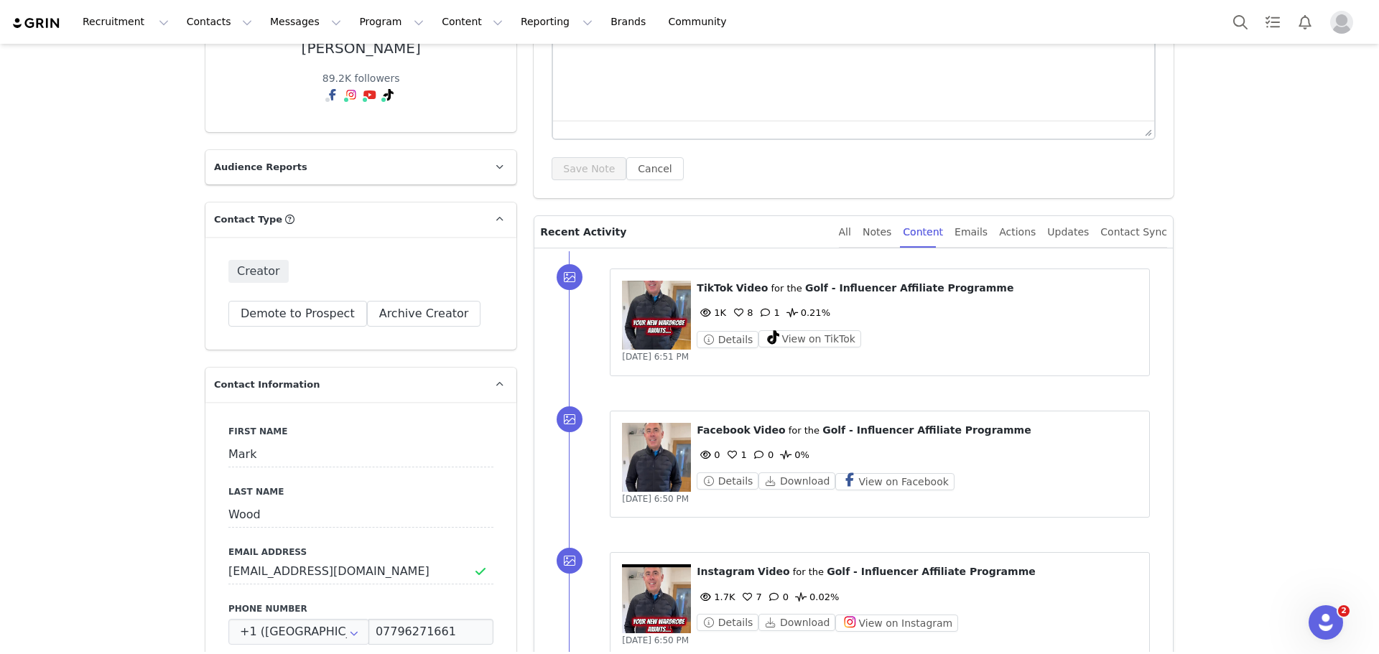
scroll to position [0, 0]
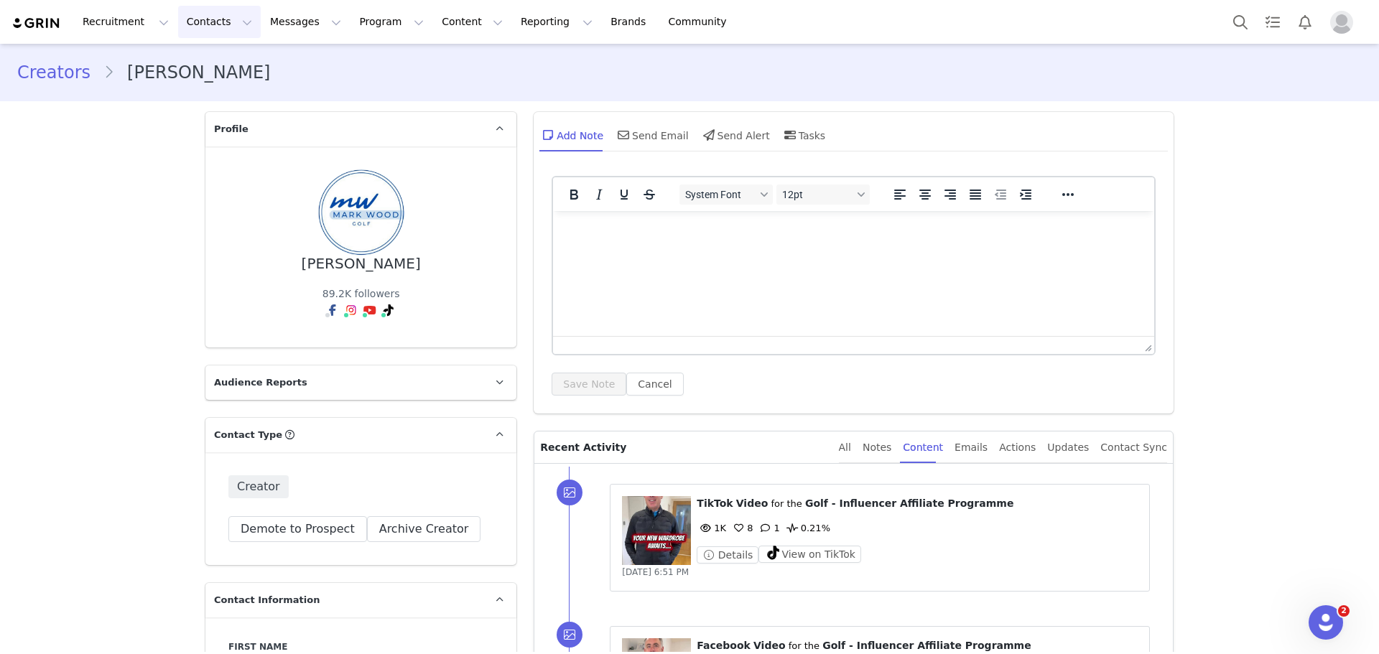
click at [211, 17] on button "Contacts Contacts" at bounding box center [219, 22] width 83 height 32
click at [215, 55] on link "Creators" at bounding box center [220, 63] width 113 height 27
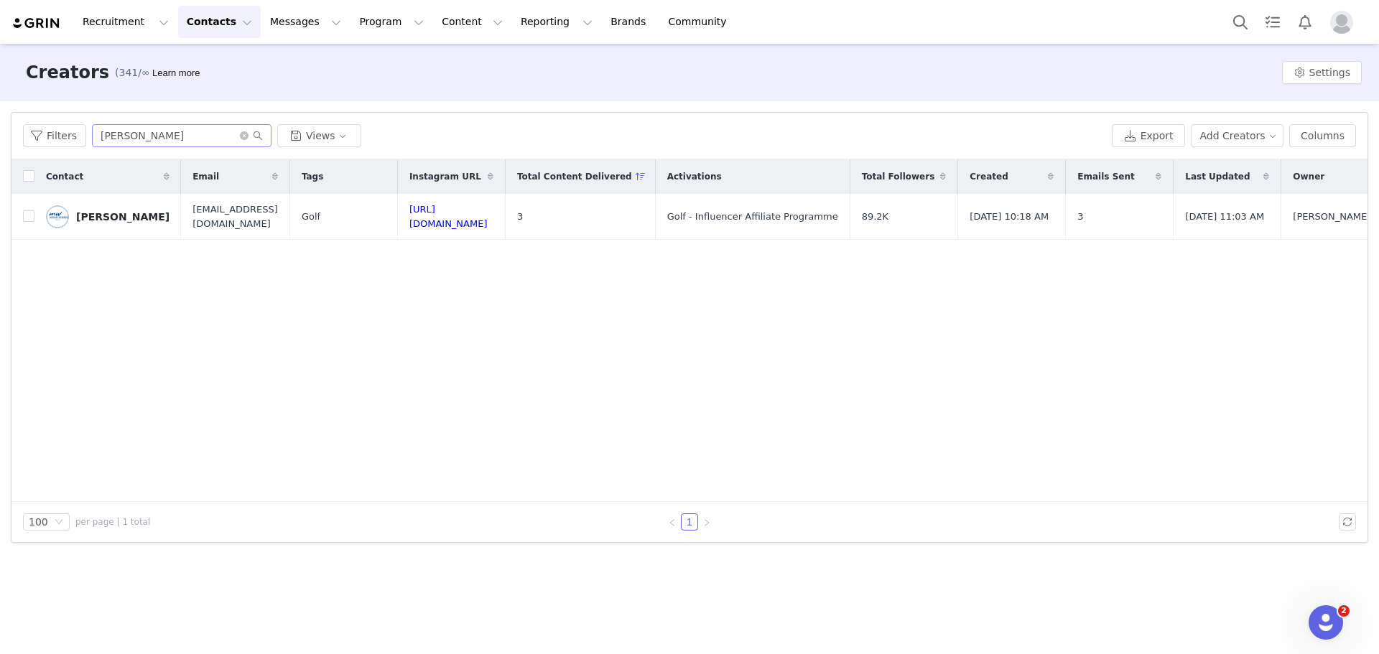
click at [245, 140] on span at bounding box center [251, 136] width 23 height 10
click at [243, 136] on span at bounding box center [251, 136] width 23 height 10
click at [242, 136] on icon "icon: close-circle" at bounding box center [244, 135] width 9 height 9
click at [208, 134] on input "text" at bounding box center [182, 135] width 180 height 23
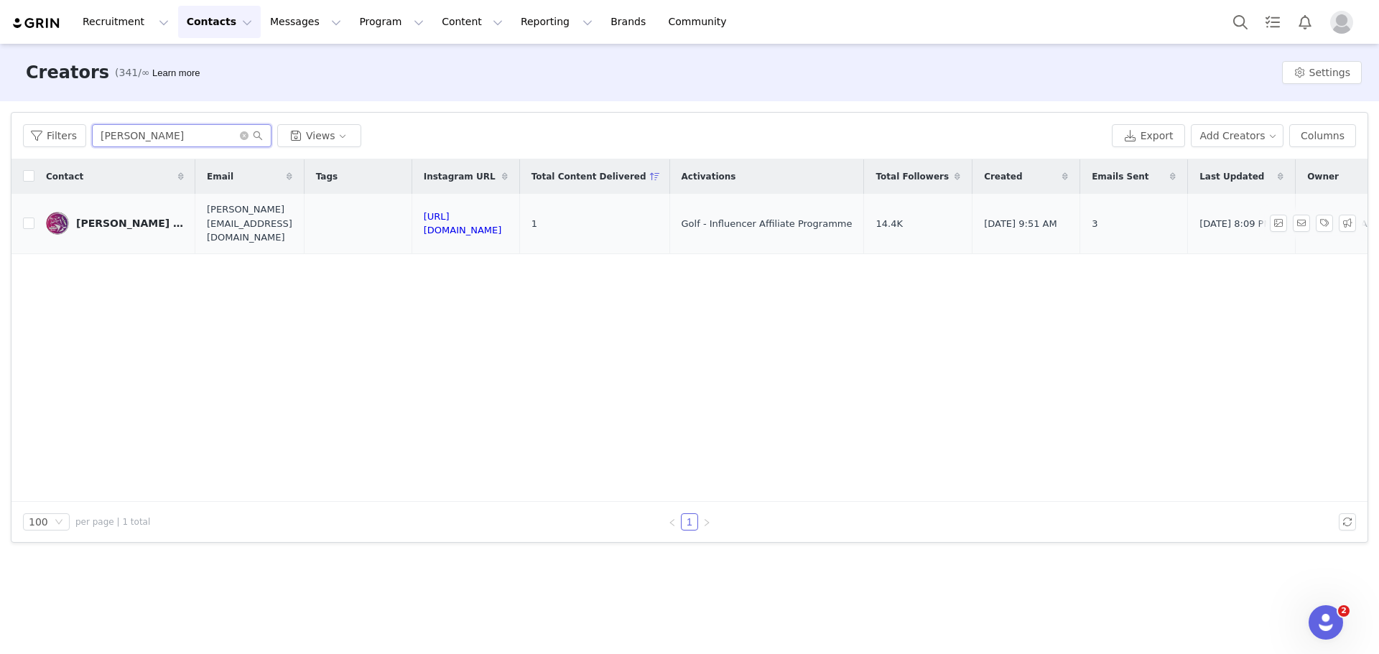
type input "lester"
click at [144, 231] on td "Lester “Bernie” Barnes" at bounding box center [114, 224] width 161 height 60
click at [144, 220] on div "Lester “Bernie” Barnes" at bounding box center [130, 223] width 108 height 11
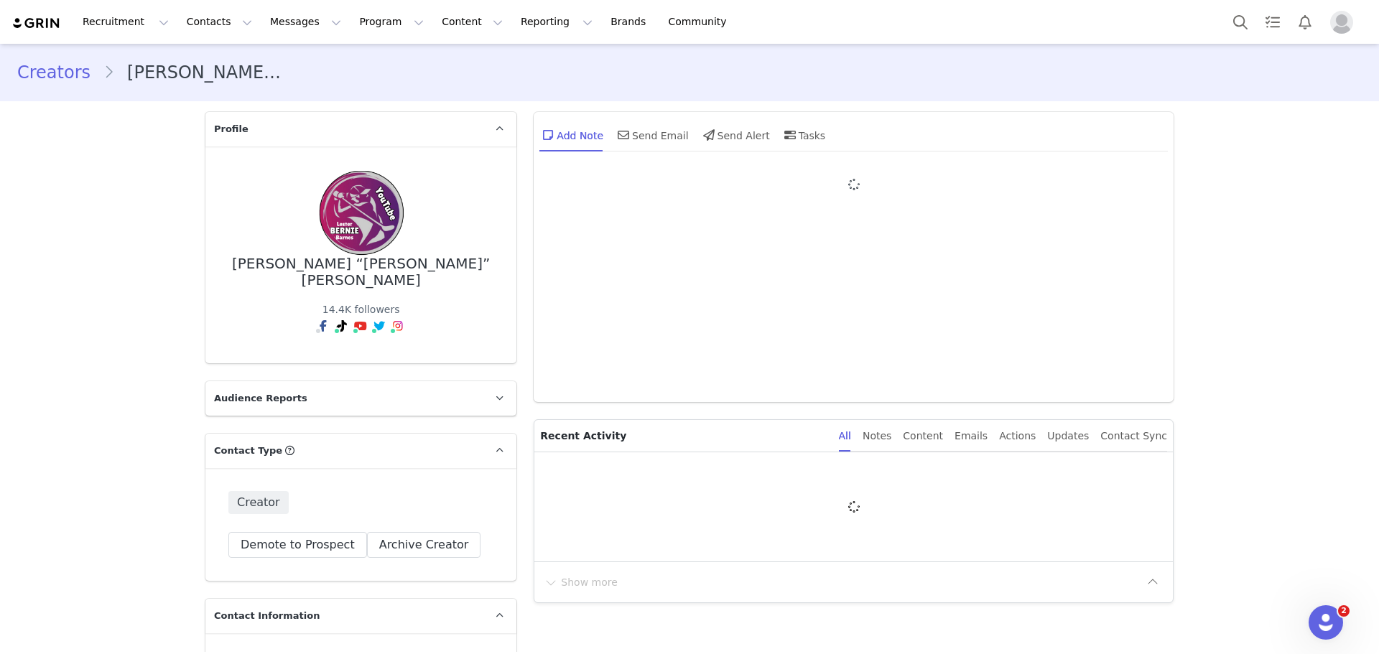
type input "+1 (United States)"
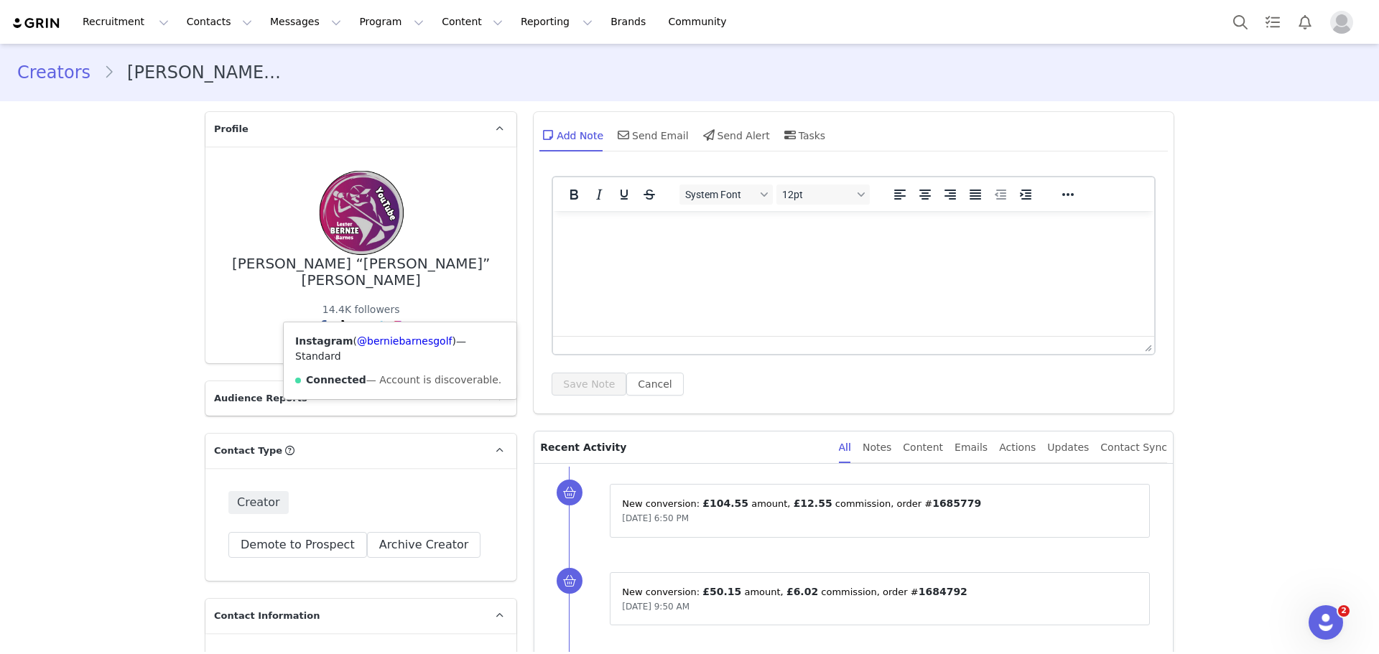
click at [392, 320] on img at bounding box center [397, 325] width 11 height 11
click at [387, 341] on link "@berniebarnesgolf" at bounding box center [404, 340] width 95 height 11
click at [222, 32] on button "Contacts Contacts" at bounding box center [219, 22] width 83 height 32
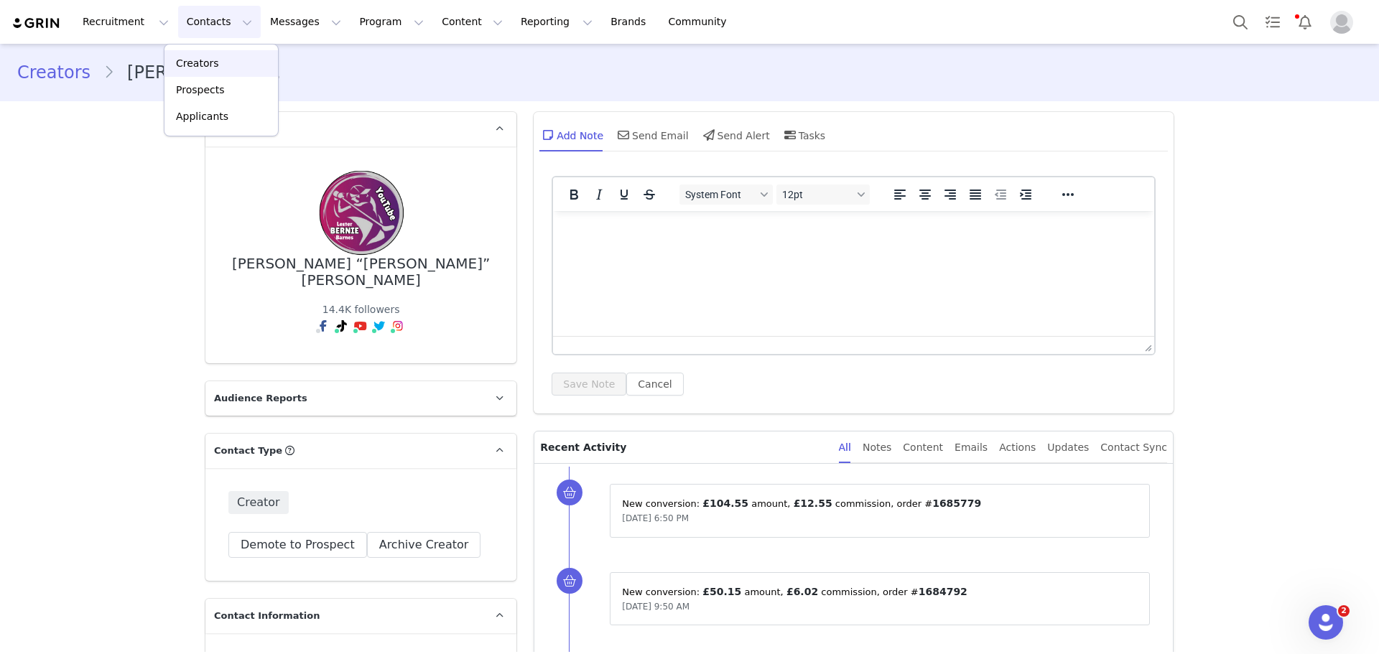
drag, startPoint x: 215, startPoint y: 69, endPoint x: 223, endPoint y: 105, distance: 36.8
click at [215, 69] on div "Creators" at bounding box center [221, 63] width 96 height 15
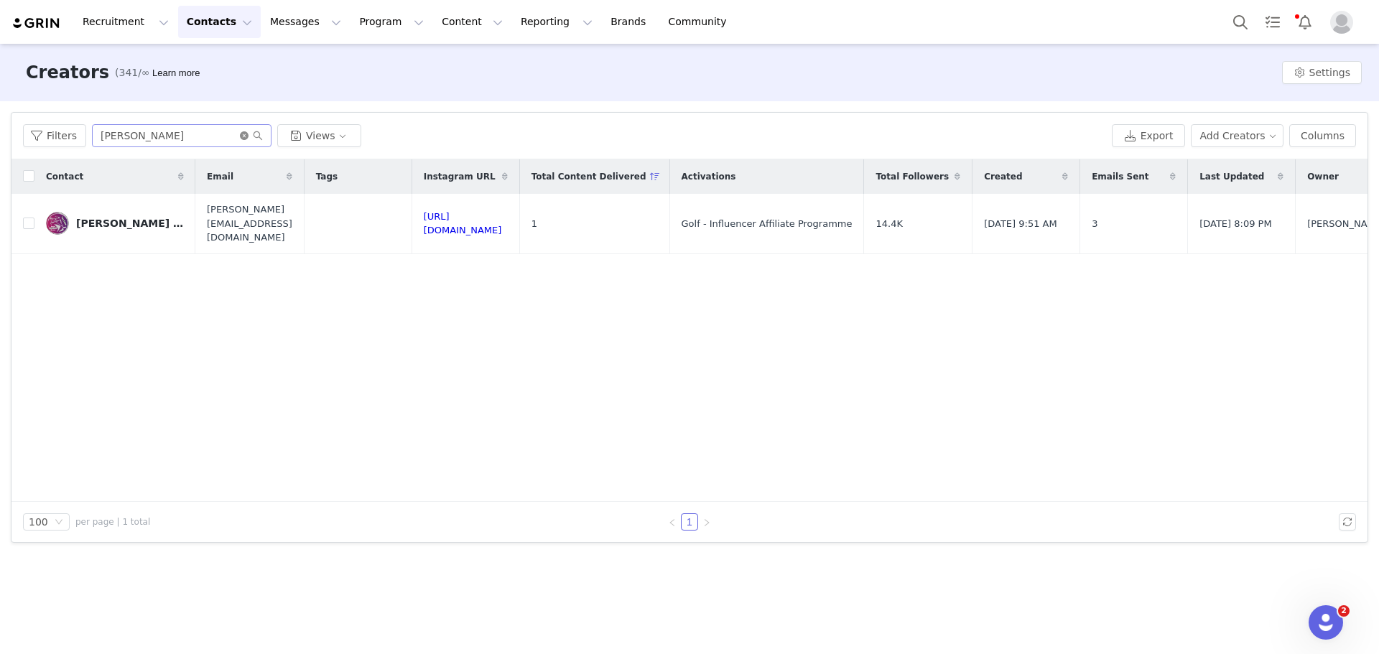
click at [244, 134] on icon "icon: close-circle" at bounding box center [244, 135] width 9 height 9
drag, startPoint x: 223, startPoint y: 134, endPoint x: 215, endPoint y: 136, distance: 8.9
click at [222, 134] on input "text" at bounding box center [182, 135] width 180 height 23
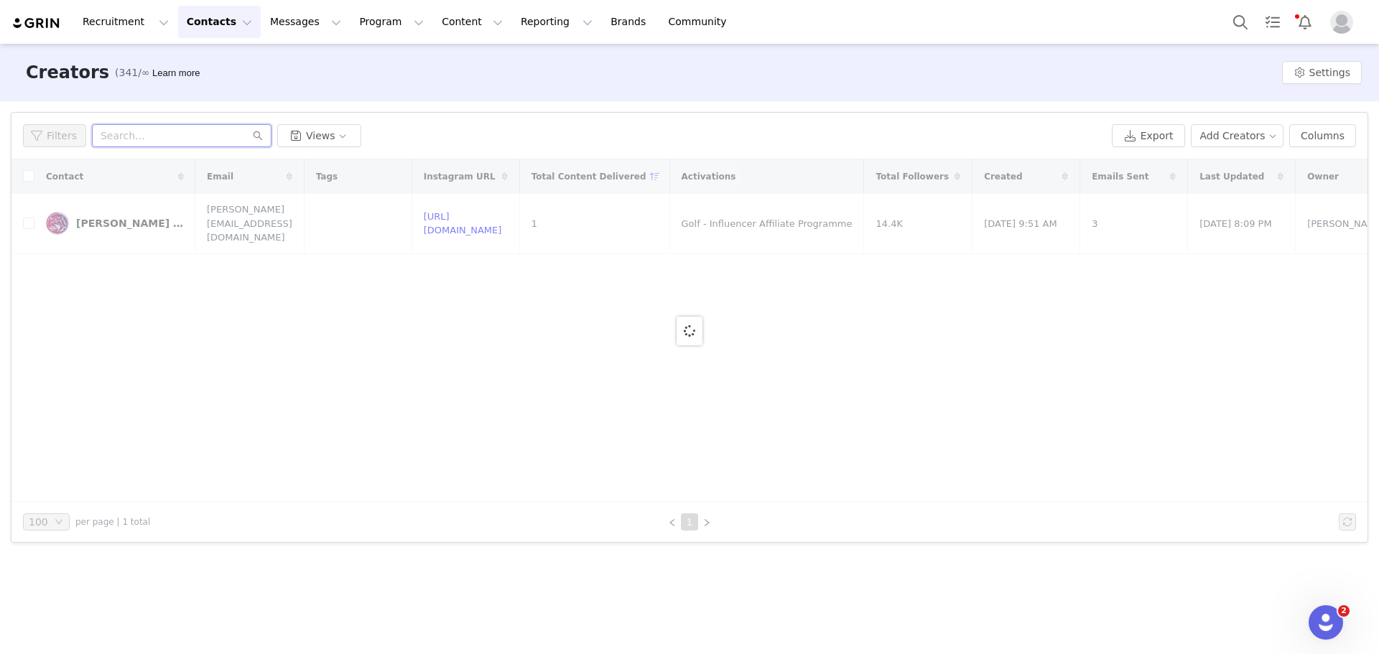
paste input "Ged Walters"
type input "Ged Walters"
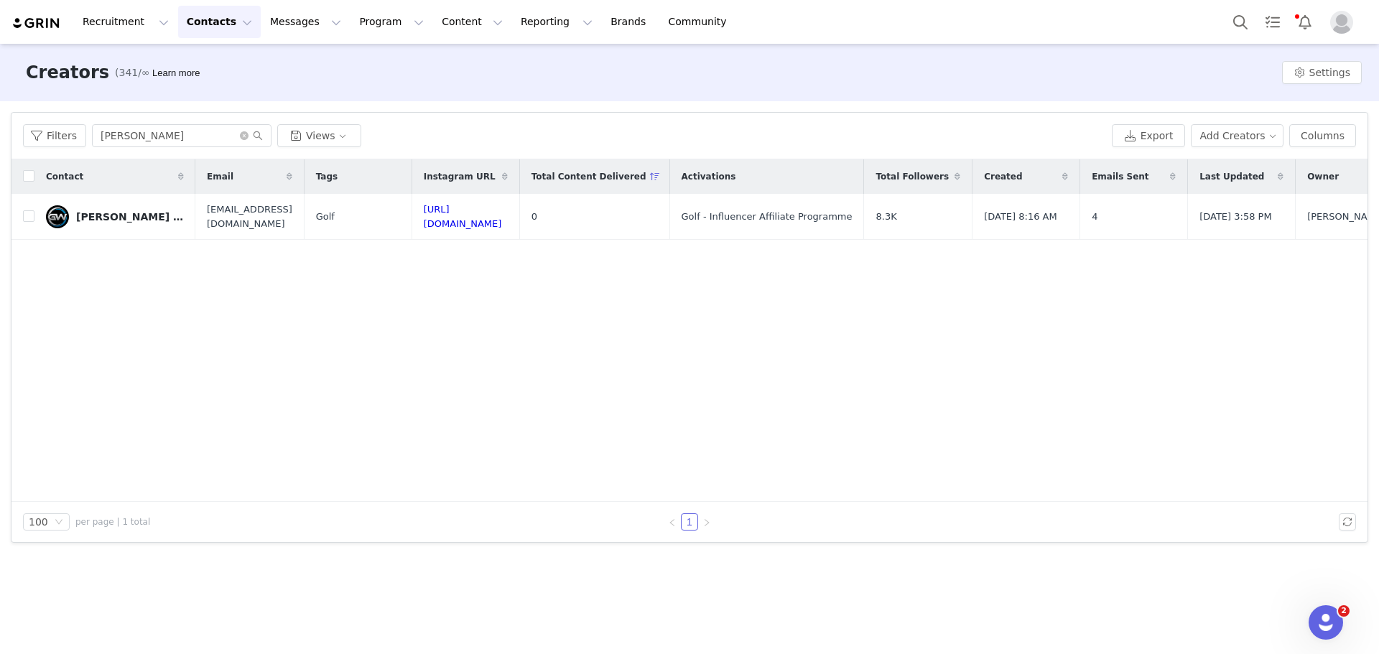
drag, startPoint x: 159, startPoint y: 222, endPoint x: 200, endPoint y: 169, distance: 67.5
click at [159, 222] on div "Ged Walters Golf Coach" at bounding box center [130, 216] width 108 height 11
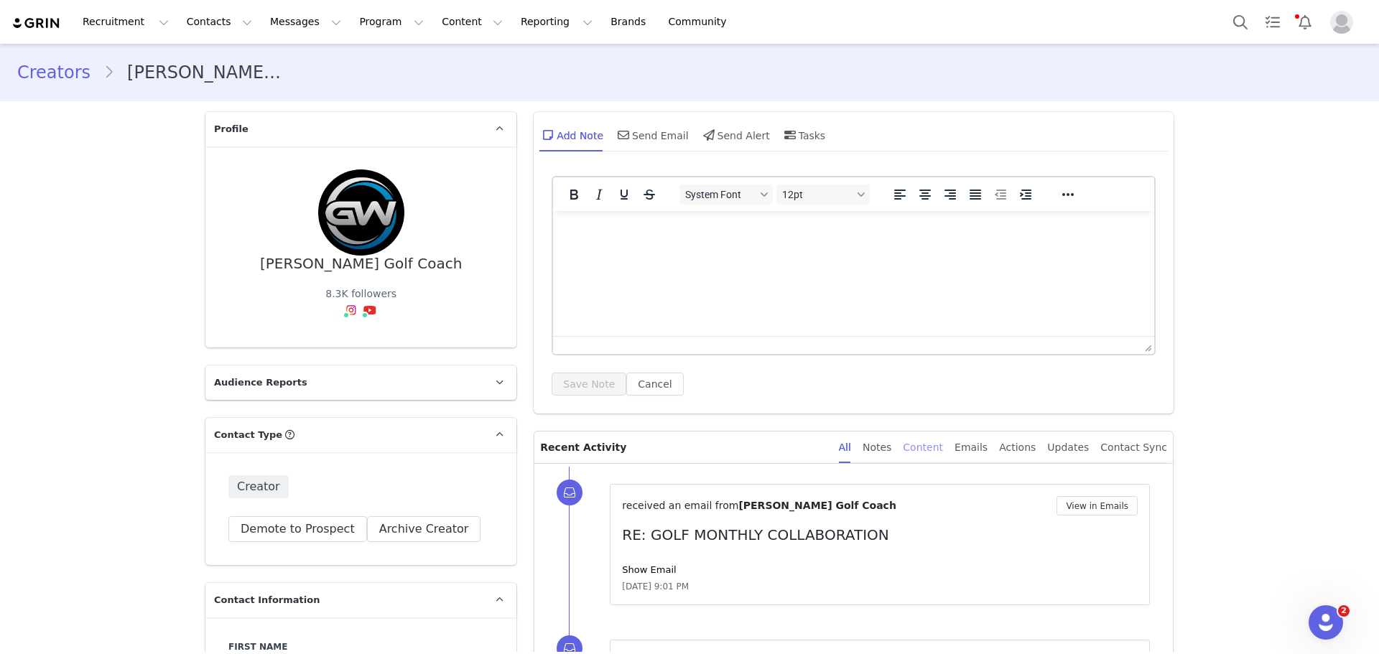
click at [943, 457] on div "Content" at bounding box center [923, 448] width 40 height 32
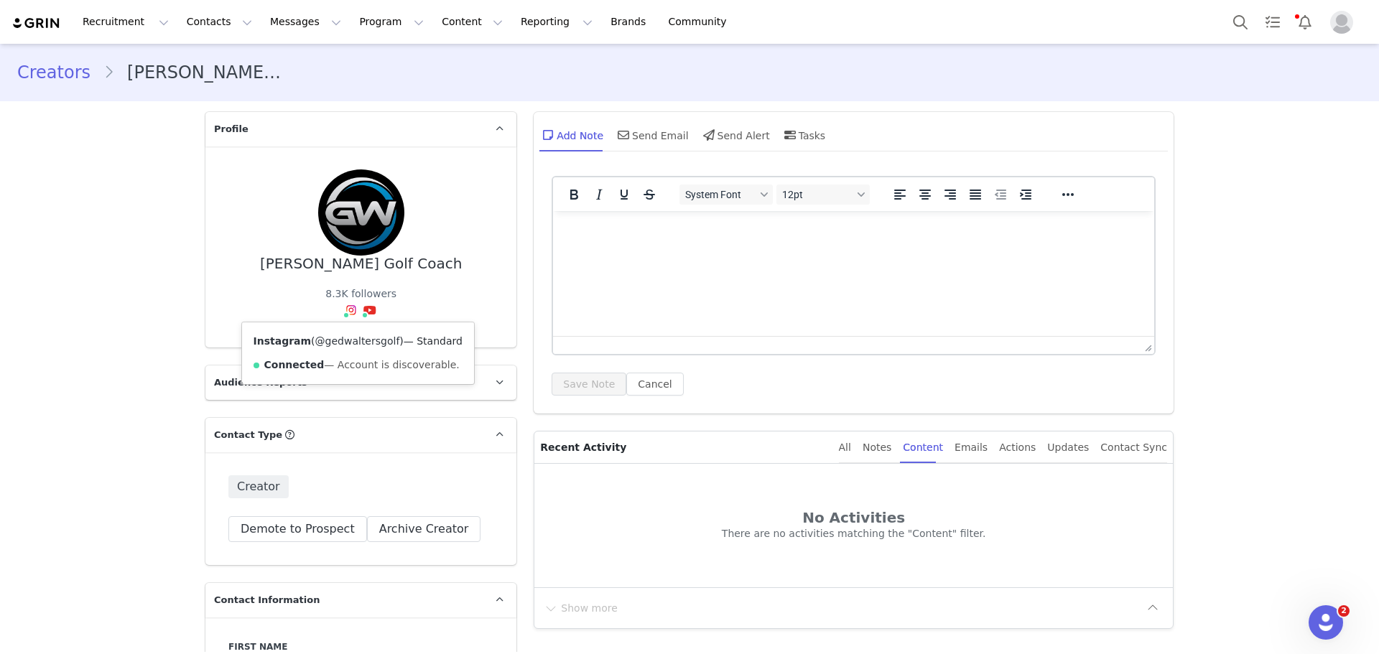
click at [346, 337] on link "@gedwaltersgolf" at bounding box center [357, 340] width 85 height 11
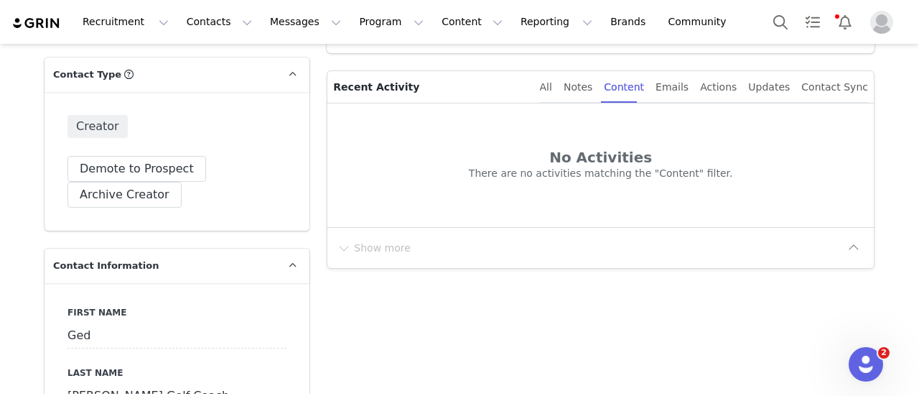
scroll to position [540, 0]
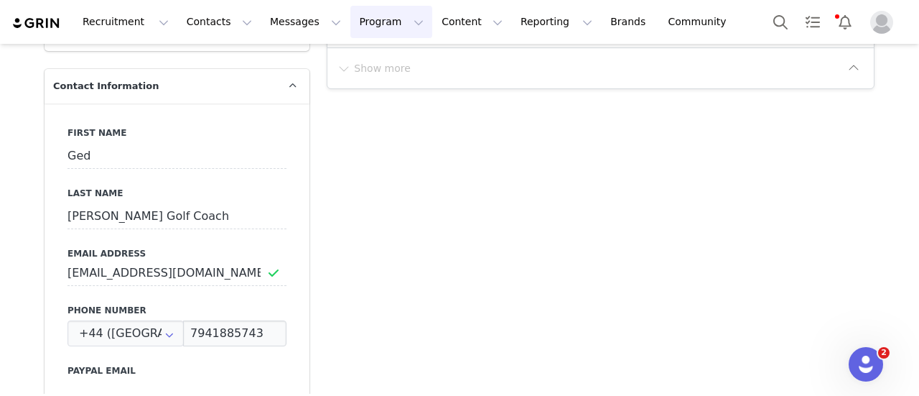
click at [374, 6] on button "Program Program" at bounding box center [391, 22] width 82 height 32
click at [366, 62] on p "Activations" at bounding box center [354, 63] width 55 height 15
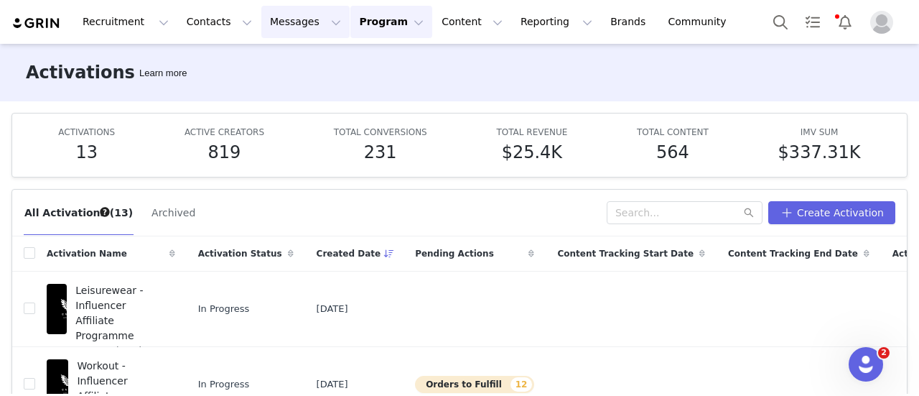
click at [293, 14] on button "Messages Messages" at bounding box center [305, 22] width 88 height 32
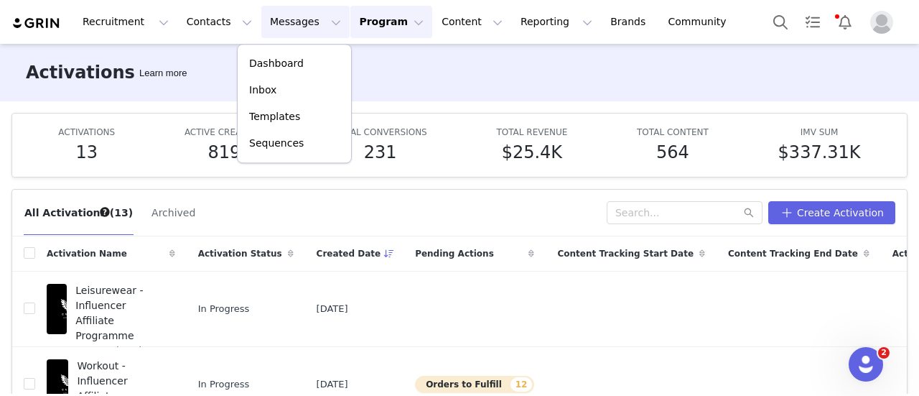
click at [359, 24] on button "Program Program" at bounding box center [391, 22] width 82 height 32
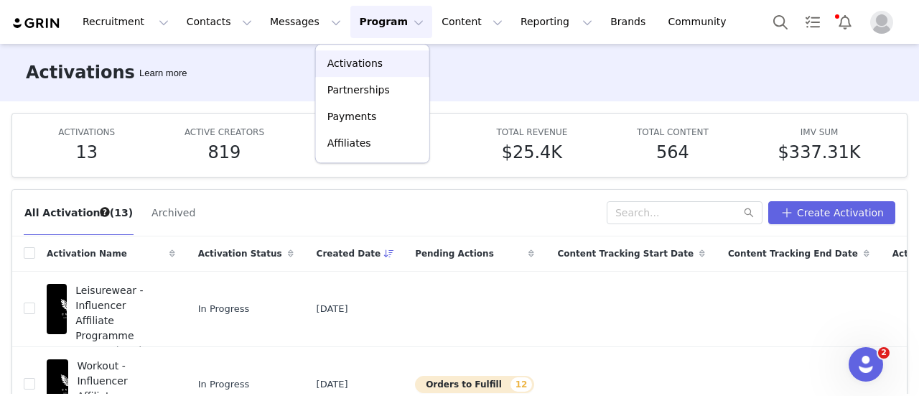
click at [366, 62] on p "Activations" at bounding box center [354, 63] width 55 height 15
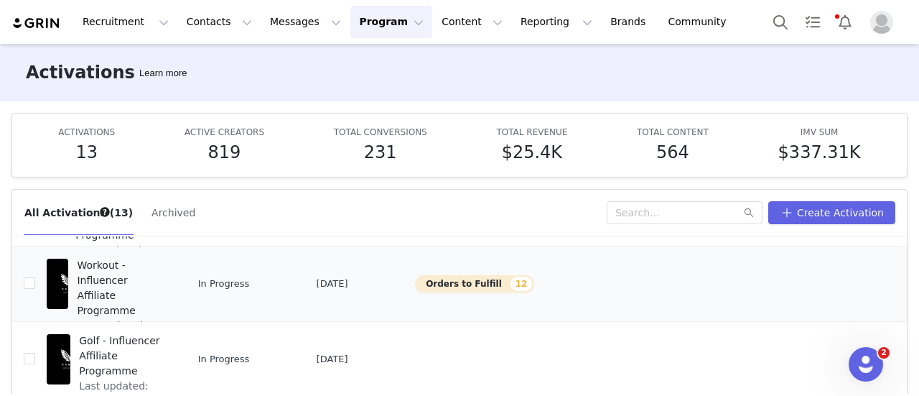
scroll to position [101, 0]
click at [134, 343] on span "Golf - Influencer Affiliate Programme" at bounding box center [123, 355] width 88 height 45
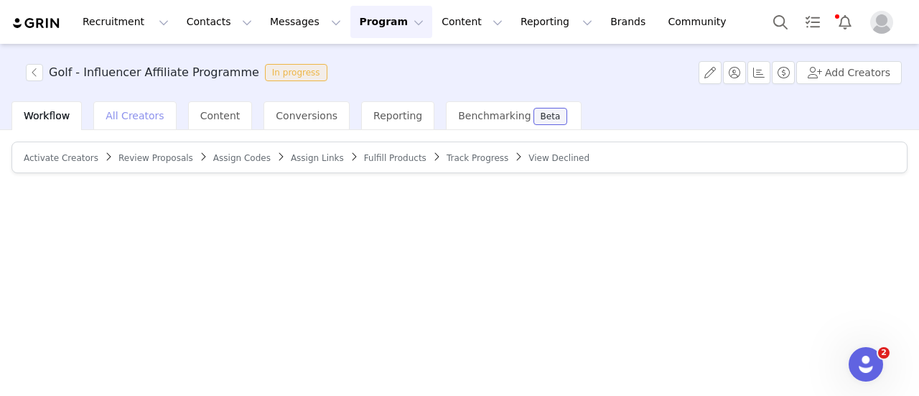
click at [136, 120] on span "All Creators" at bounding box center [135, 115] width 58 height 11
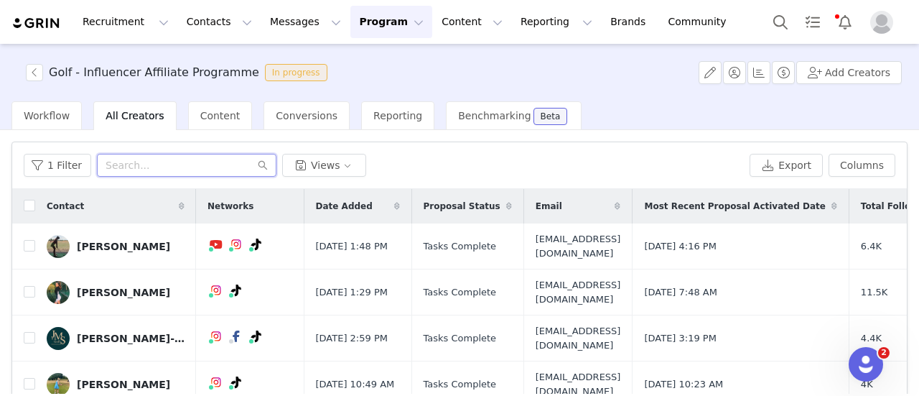
click at [136, 170] on input "text" at bounding box center [187, 165] width 180 height 23
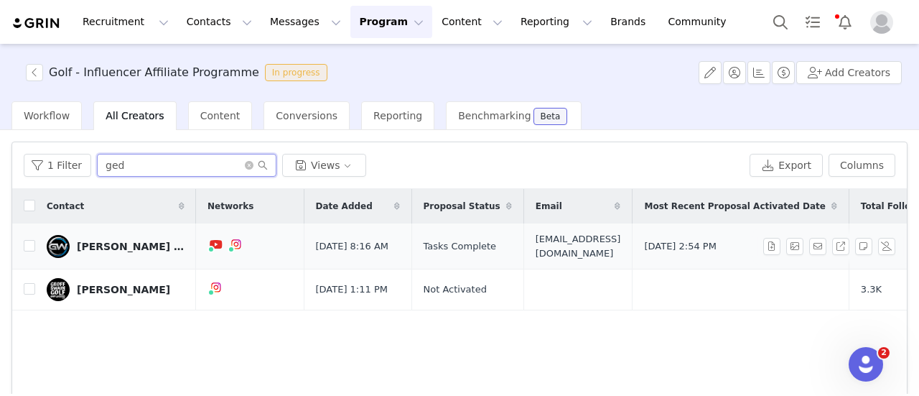
scroll to position [0, 290]
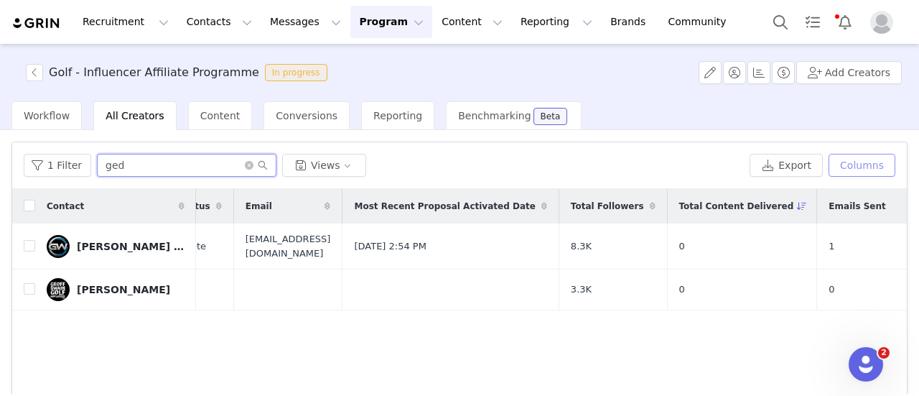
type input "ged"
click at [839, 164] on button "Columns" at bounding box center [862, 165] width 67 height 23
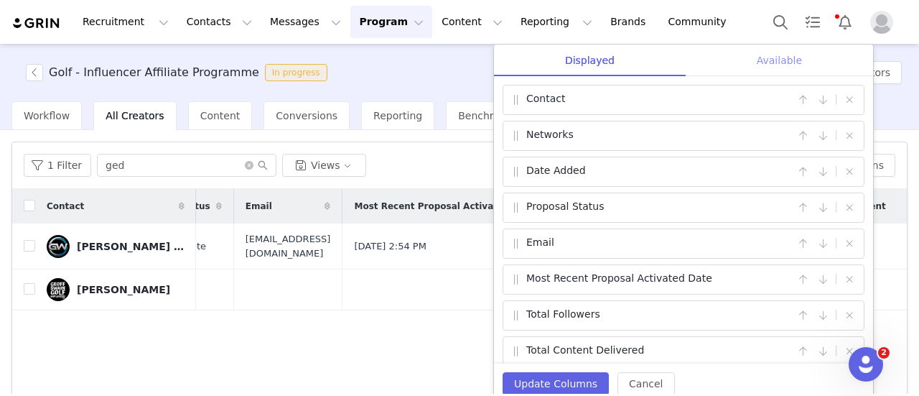
click at [796, 65] on div "Available" at bounding box center [779, 61] width 187 height 32
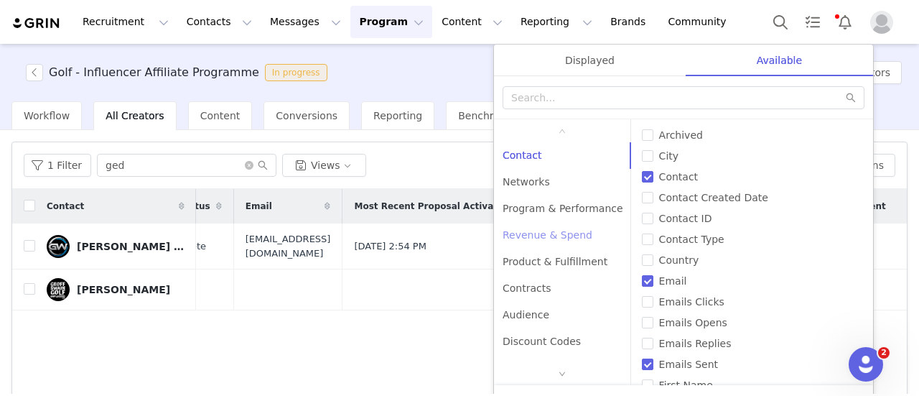
click at [548, 238] on div "Revenue & Spend" at bounding box center [563, 235] width 138 height 27
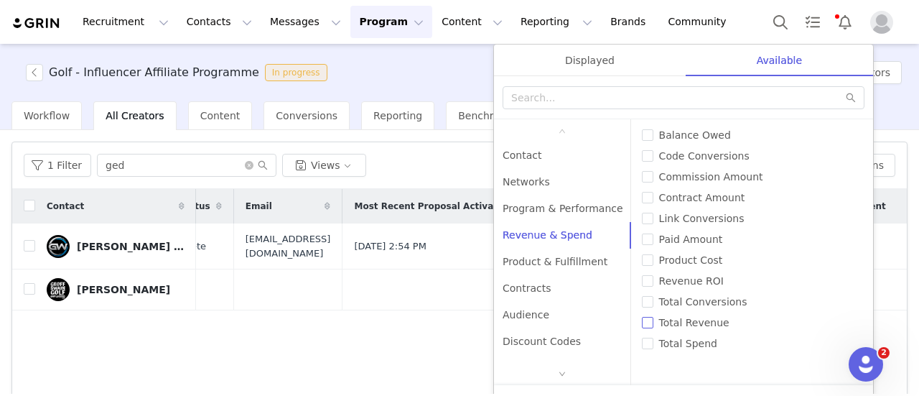
click at [642, 317] on input "Total Revenue" at bounding box center [647, 322] width 11 height 11
checkbox input "true"
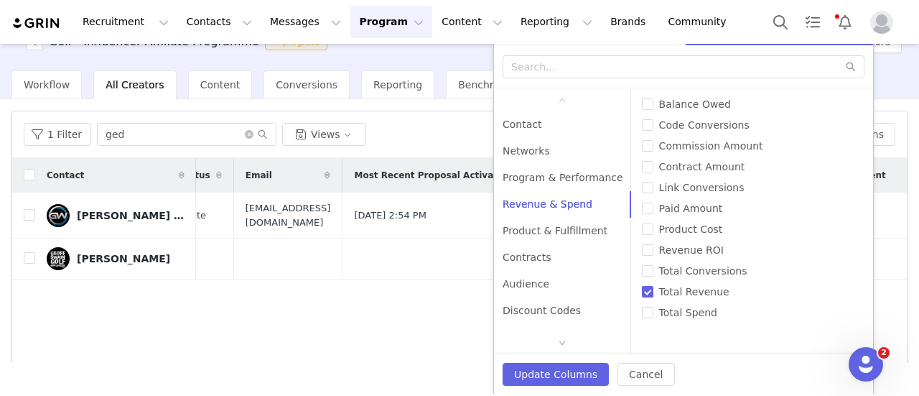
scroll to position [0, 0]
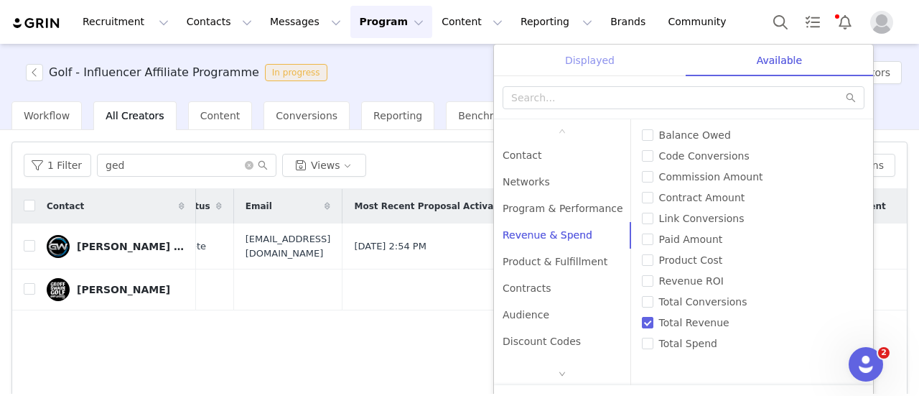
click at [609, 68] on div "Displayed" at bounding box center [590, 61] width 192 height 32
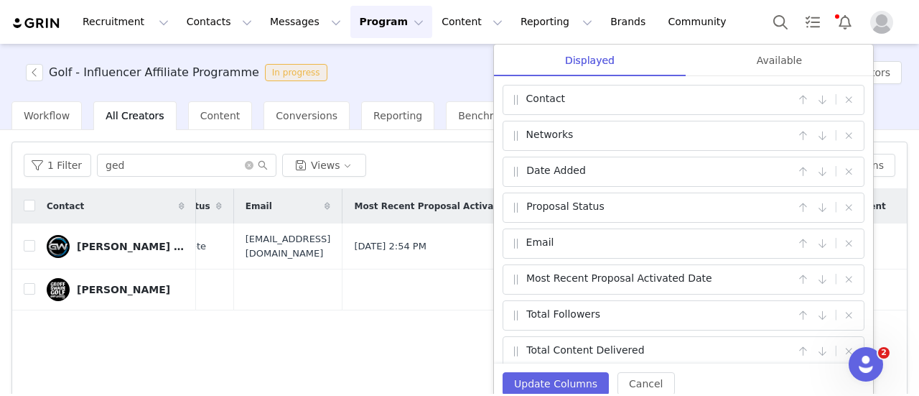
scroll to position [78, 0]
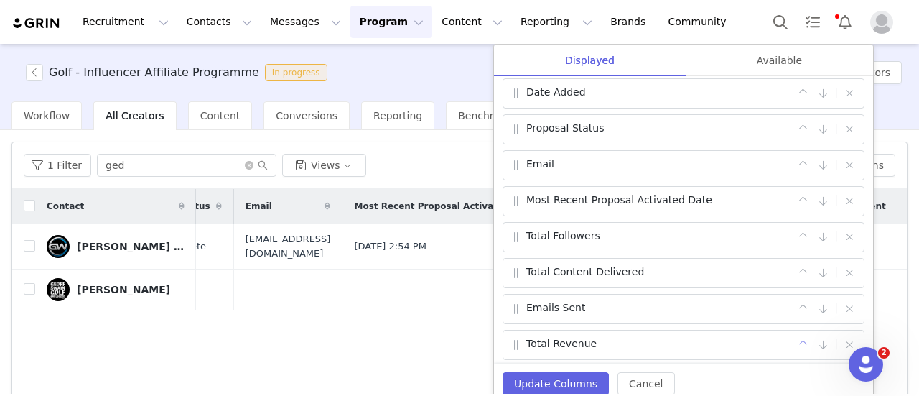
click at [800, 336] on button "button" at bounding box center [802, 344] width 17 height 17
click at [794, 305] on button "button" at bounding box center [802, 308] width 17 height 17
click at [794, 264] on button "button" at bounding box center [802, 272] width 17 height 17
click at [796, 233] on button "button" at bounding box center [802, 236] width 17 height 17
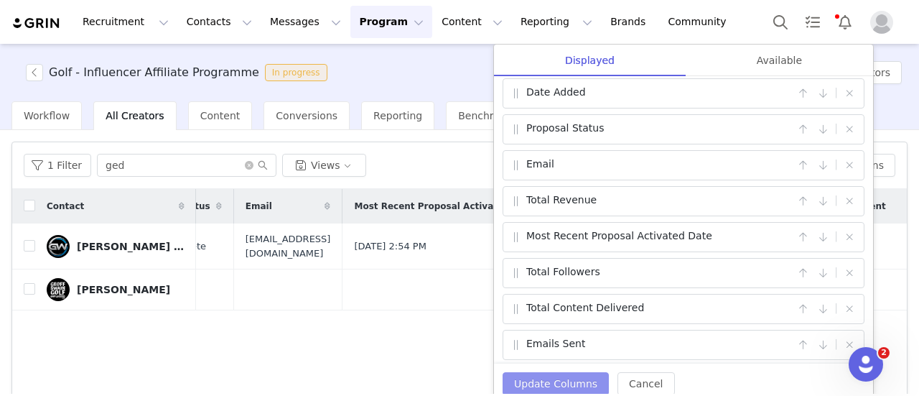
click at [569, 386] on button "Update Columns" at bounding box center [556, 383] width 106 height 23
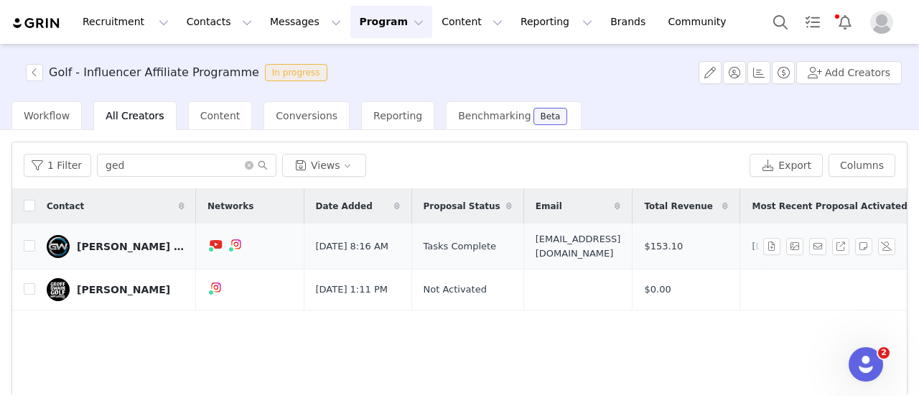
scroll to position [0, 1]
click at [95, 235] on link "Ged Walters Golf Coach" at bounding box center [116, 246] width 138 height 23
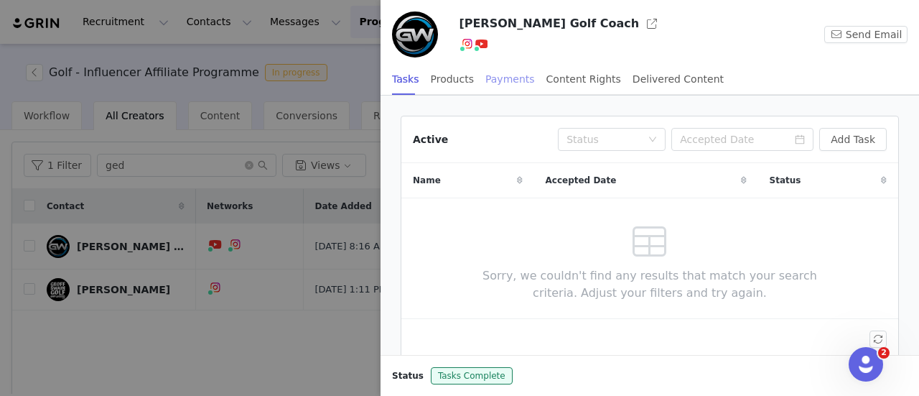
click at [503, 73] on div "Payments" at bounding box center [510, 79] width 50 height 32
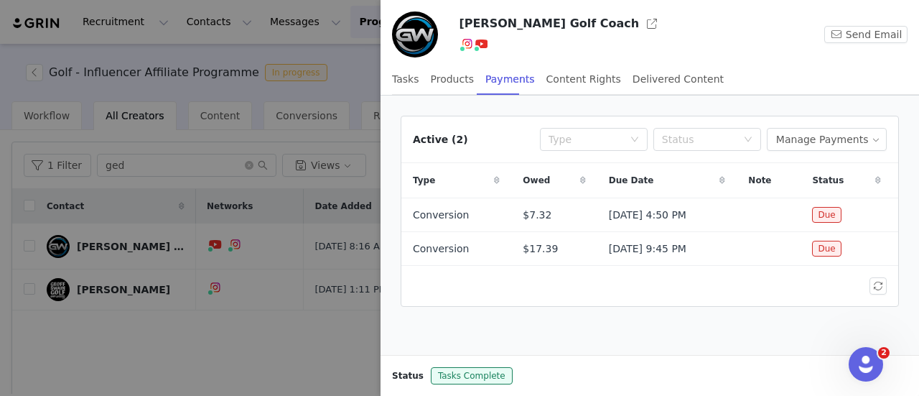
click at [241, 163] on div at bounding box center [459, 198] width 919 height 396
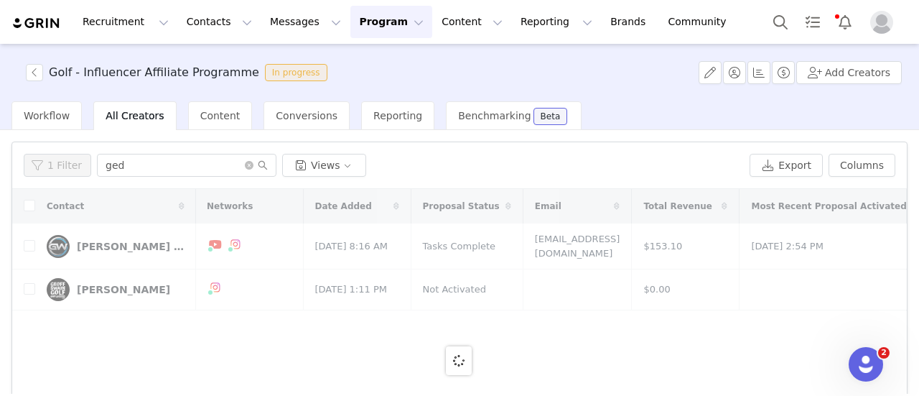
scroll to position [0, 0]
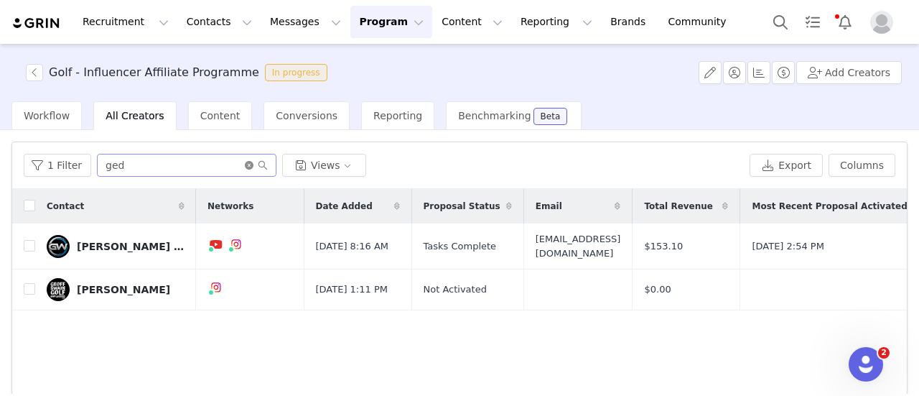
click at [245, 167] on icon "icon: close-circle" at bounding box center [249, 165] width 9 height 9
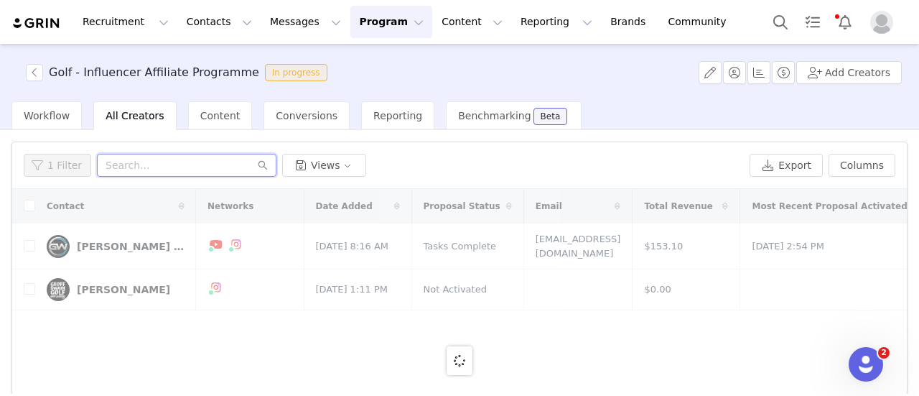
click at [208, 166] on input "text" at bounding box center [187, 165] width 180 height 23
paste input "Chris Honeywill"
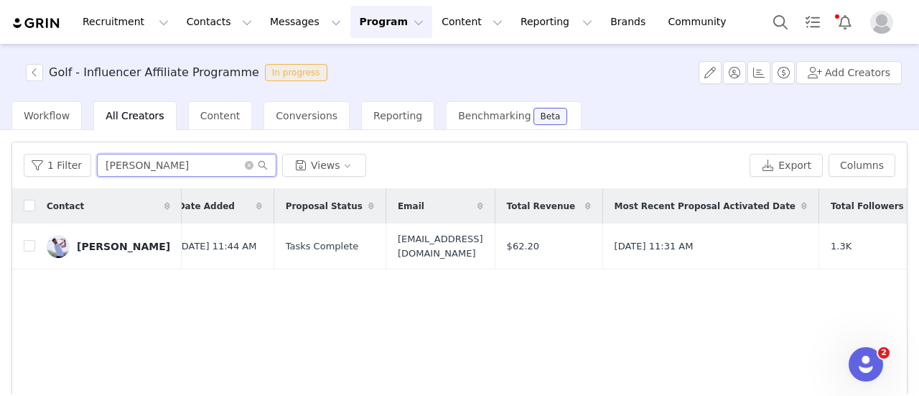
scroll to position [0, 362]
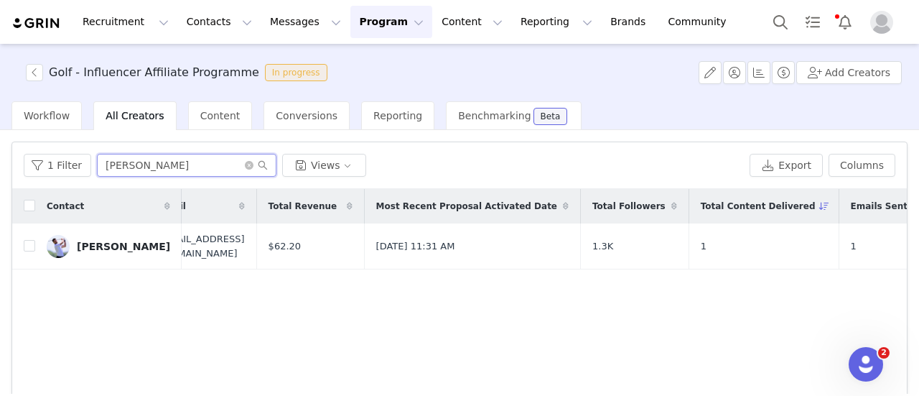
type input "Chris Honeywill"
